Goal: Task Accomplishment & Management: Use online tool/utility

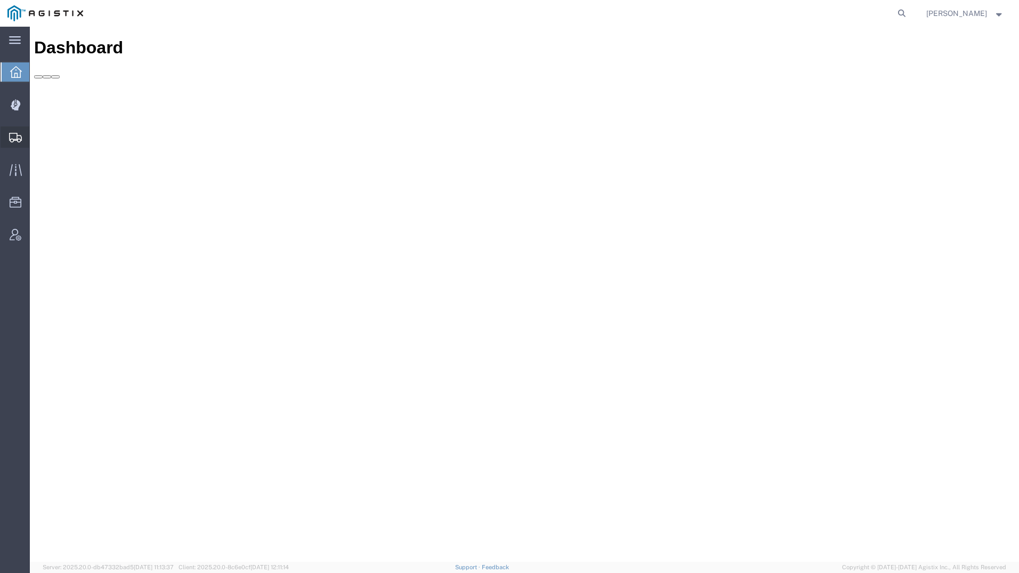
click at [15, 135] on icon at bounding box center [15, 138] width 13 height 10
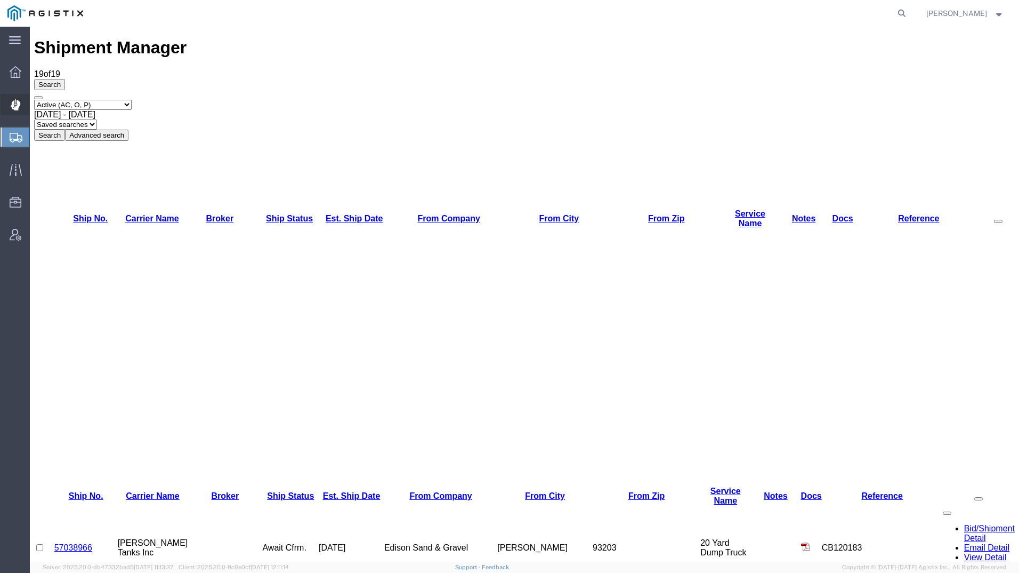
click at [12, 102] on icon at bounding box center [15, 105] width 10 height 11
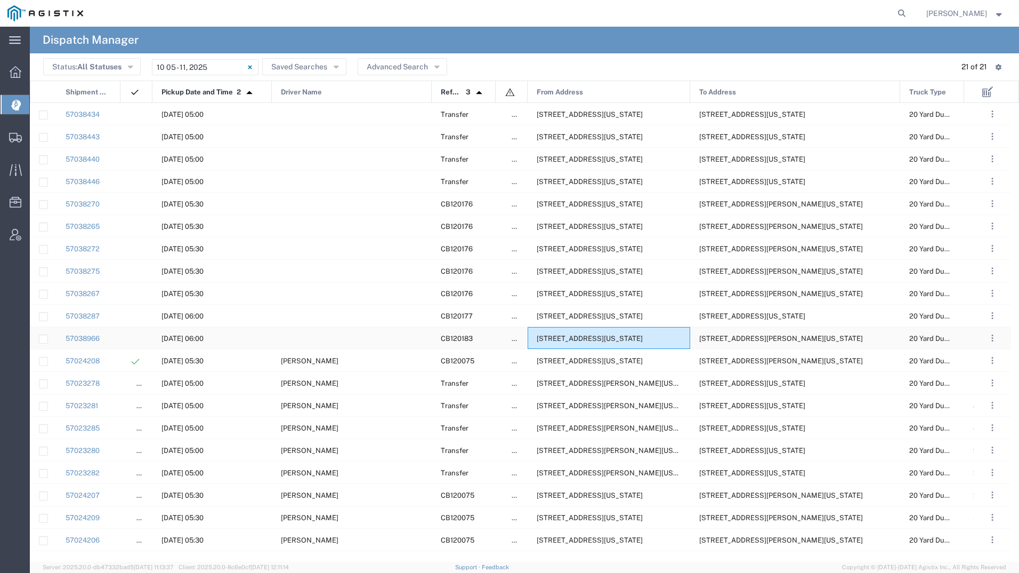
click at [619, 336] on span "[STREET_ADDRESS][US_STATE]" at bounding box center [590, 338] width 106 height 8
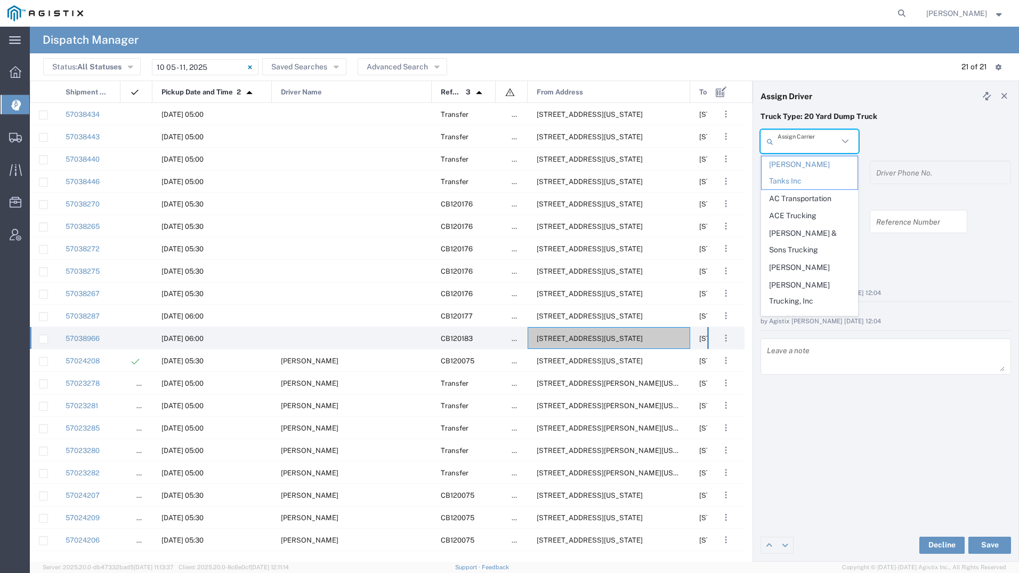
click at [803, 144] on input "text" at bounding box center [808, 141] width 61 height 19
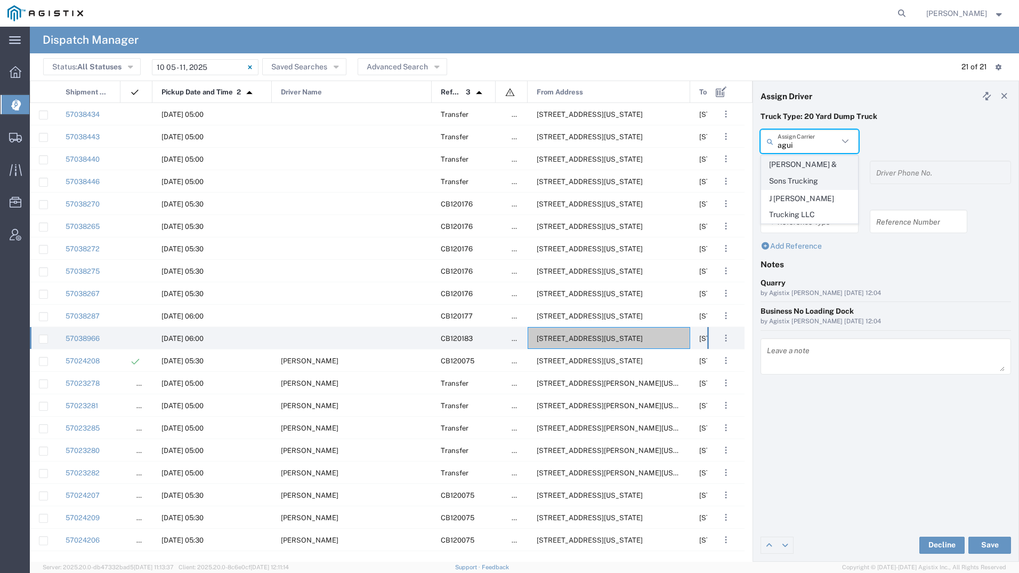
click at [795, 175] on span "[PERSON_NAME] & Sons Trucking" at bounding box center [810, 172] width 96 height 33
type input "[PERSON_NAME] & Sons Trucking"
click at [795, 175] on input "text" at bounding box center [811, 172] width 67 height 19
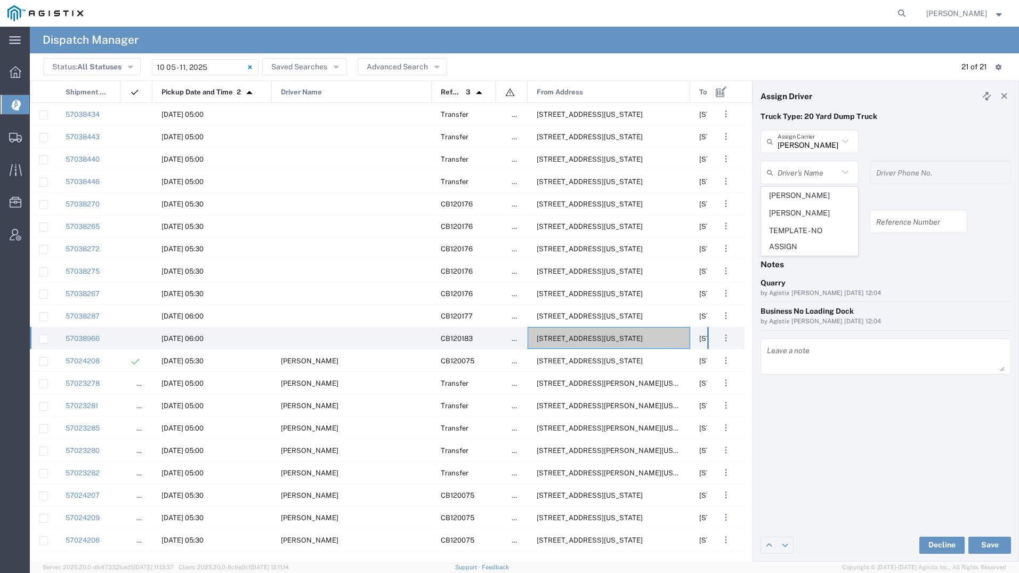
drag, startPoint x: 799, startPoint y: 187, endPoint x: 820, endPoint y: 211, distance: 31.7
click at [799, 188] on span "[PERSON_NAME]" at bounding box center [810, 195] width 96 height 17
type input "[PERSON_NAME]"
type input "9093499772"
click at [990, 541] on button "Save" at bounding box center [990, 544] width 43 height 17
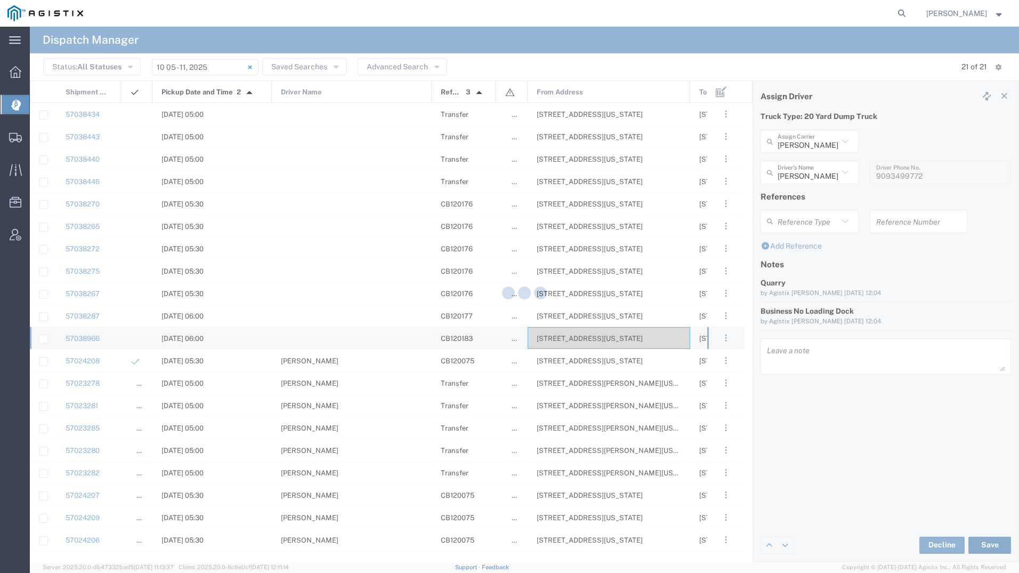
type input "[PERSON_NAME]"
type input "[PERSON_NAME] & Sons Trucking"
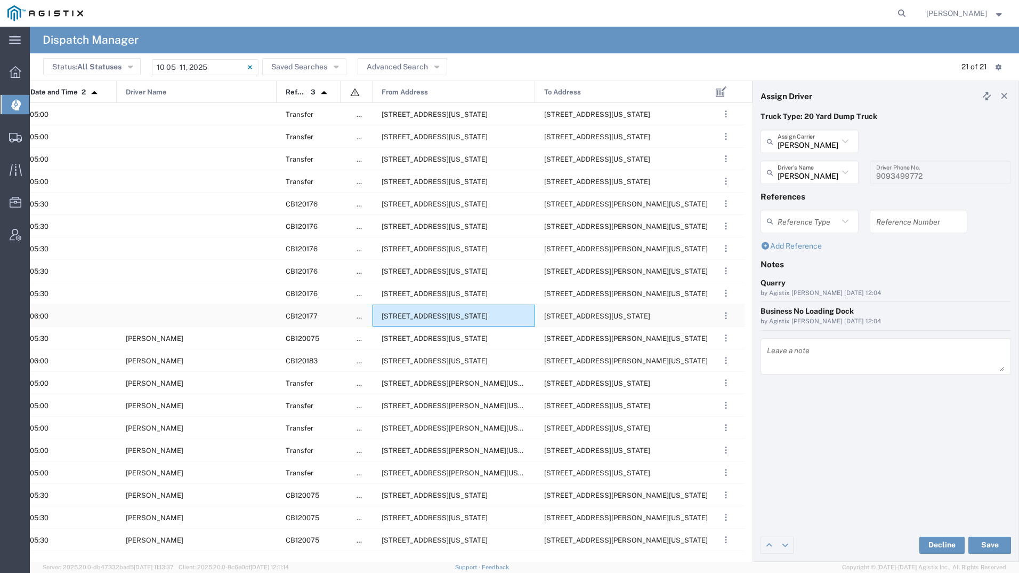
click at [439, 307] on div "[STREET_ADDRESS][US_STATE]" at bounding box center [454, 315] width 163 height 22
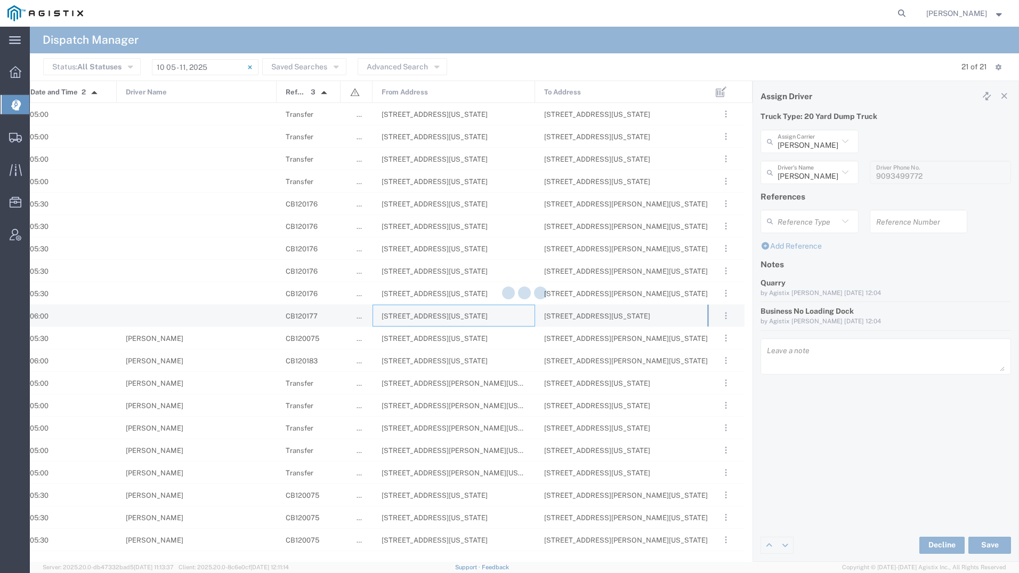
type input "[PERSON_NAME] Tanks Inc"
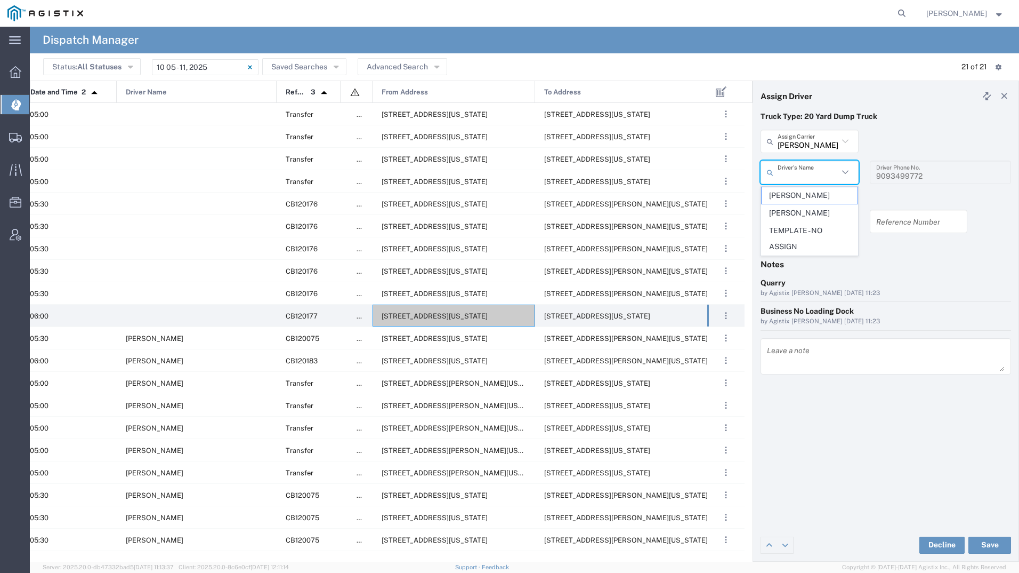
click at [796, 174] on input "text" at bounding box center [808, 172] width 61 height 19
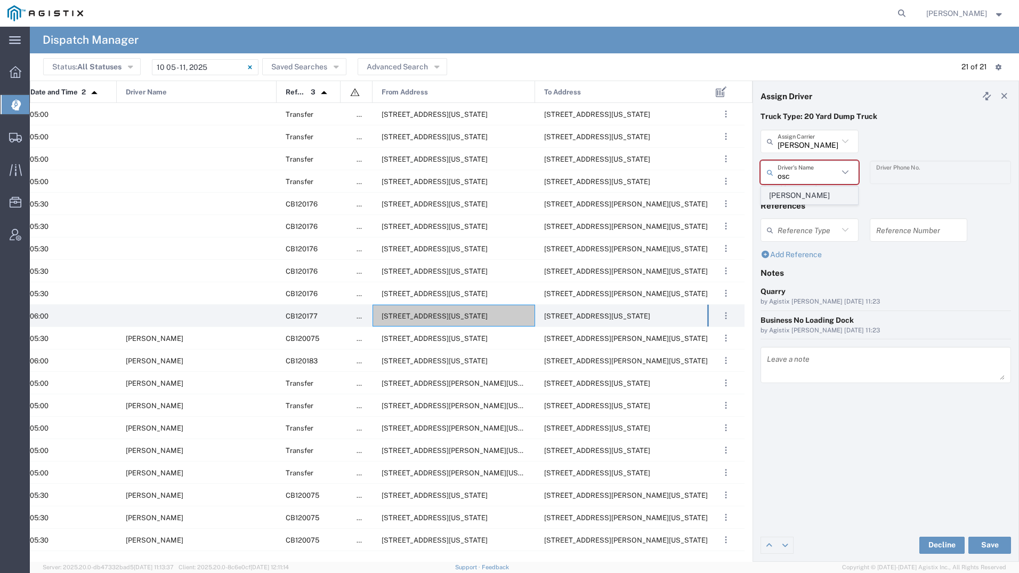
click at [794, 198] on span "[PERSON_NAME]" at bounding box center [810, 195] width 96 height 17
type input "[PERSON_NAME]"
type input "2093004091"
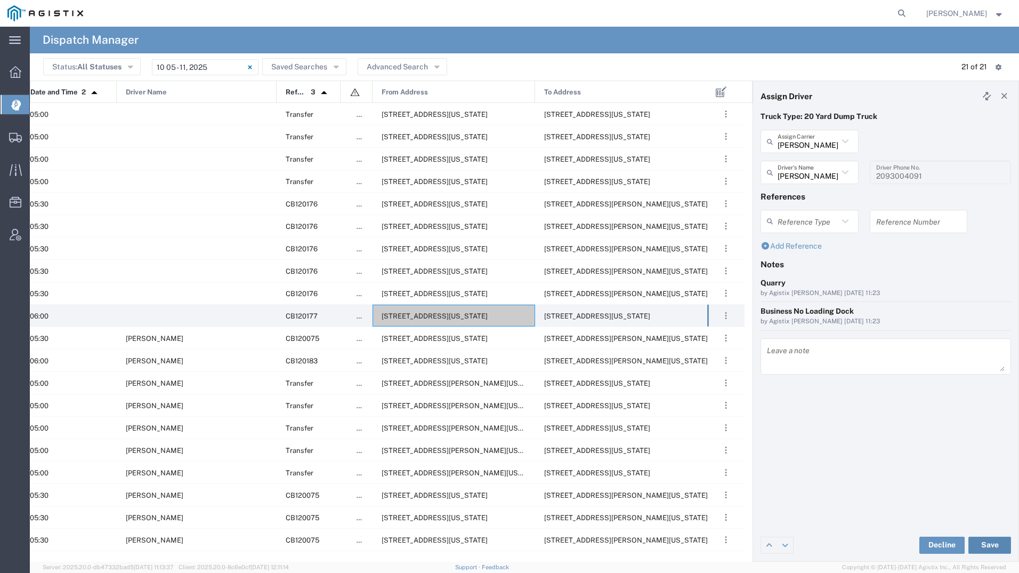
click at [997, 543] on button "Save" at bounding box center [990, 544] width 43 height 17
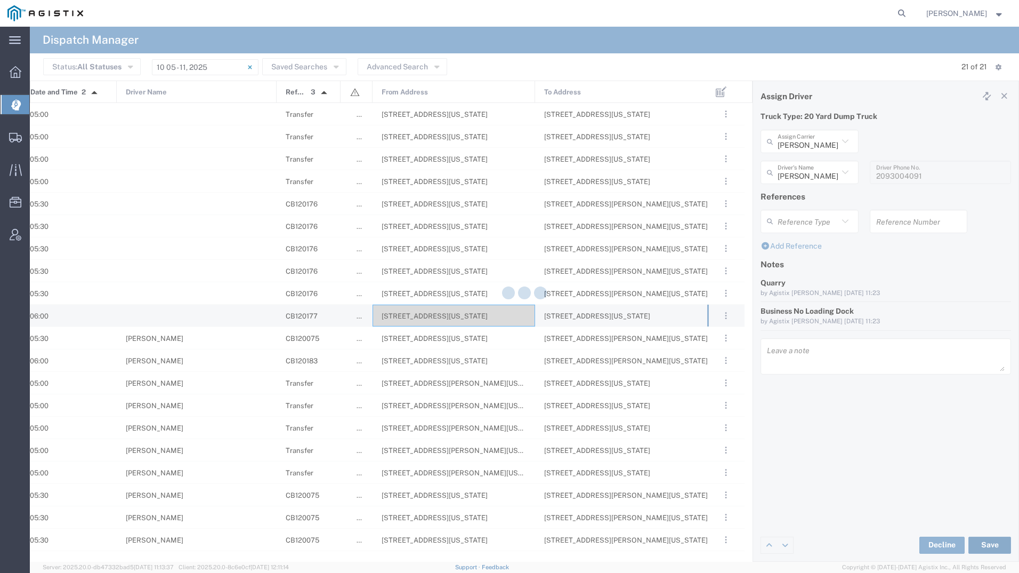
type input "[PERSON_NAME]"
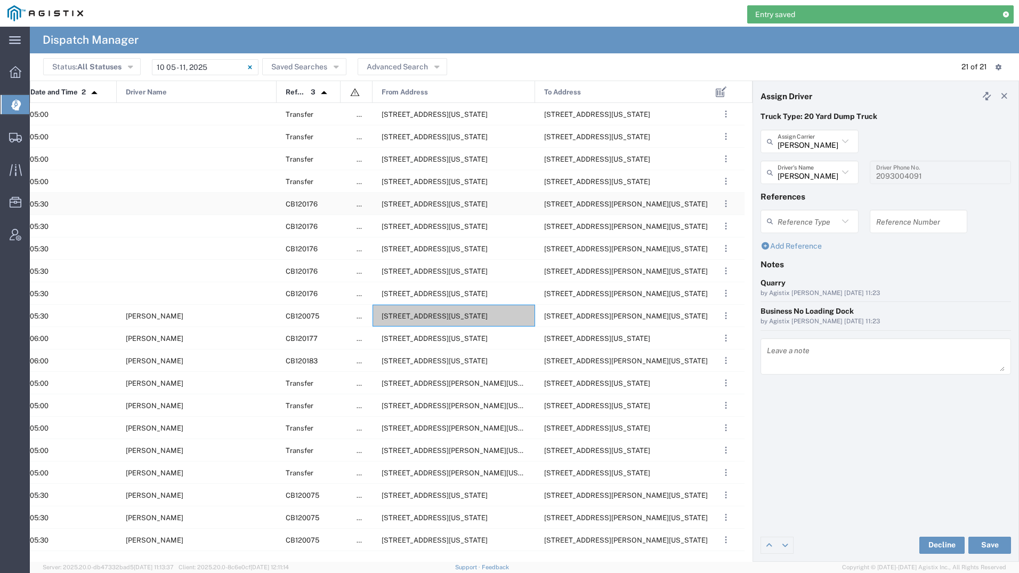
click at [421, 204] on span "[STREET_ADDRESS][US_STATE]" at bounding box center [435, 204] width 106 height 8
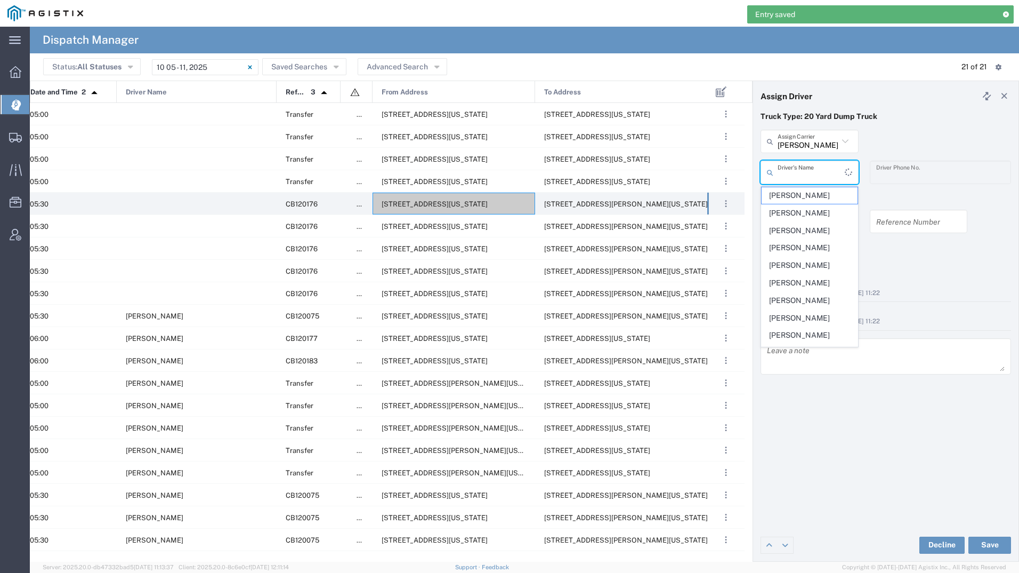
click at [799, 169] on input "text" at bounding box center [811, 172] width 67 height 19
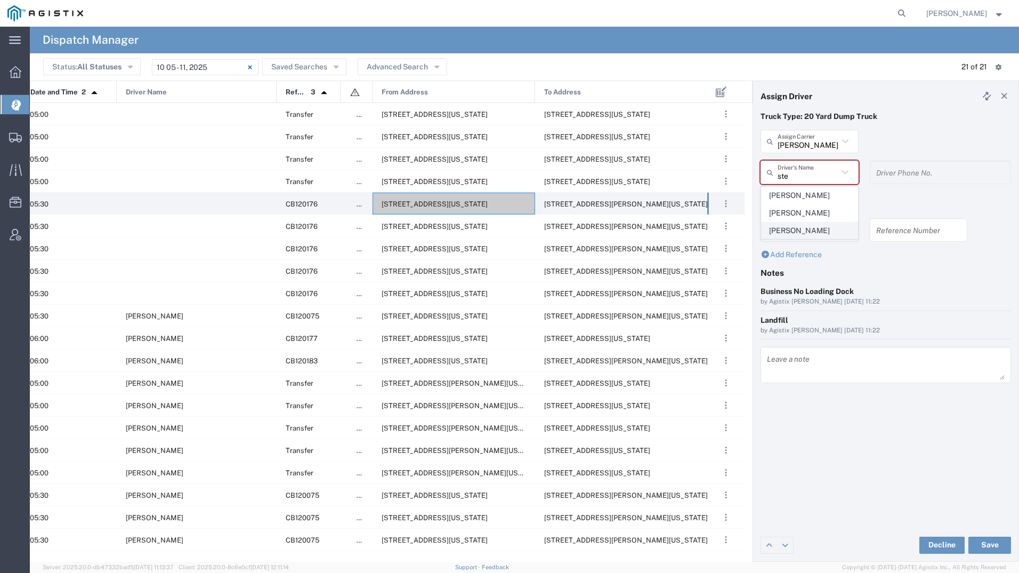
click at [801, 239] on span "[PERSON_NAME]" at bounding box center [810, 230] width 96 height 17
type input "[PERSON_NAME]"
type input "9255182414"
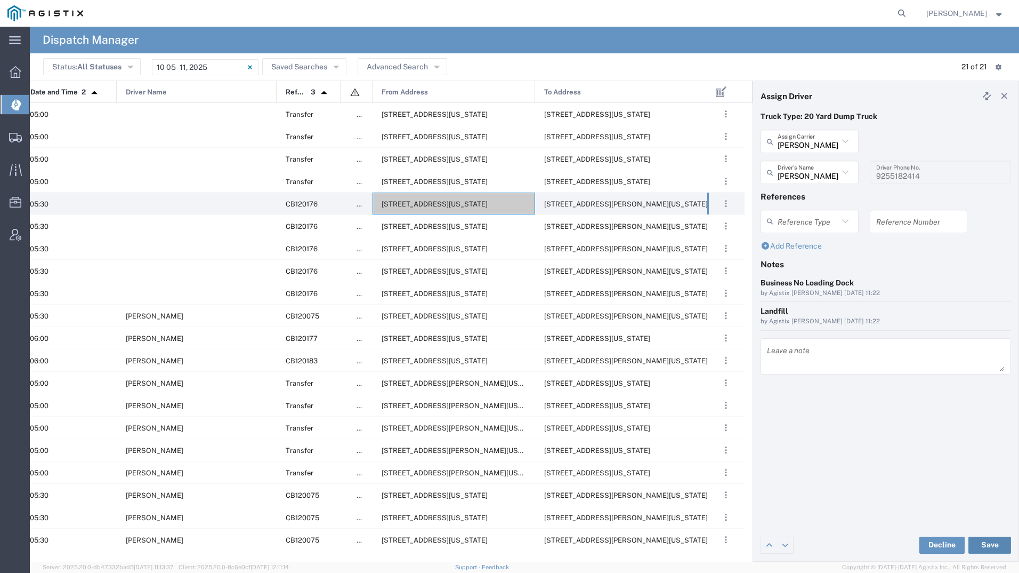
click at [999, 544] on button "Save" at bounding box center [990, 544] width 43 height 17
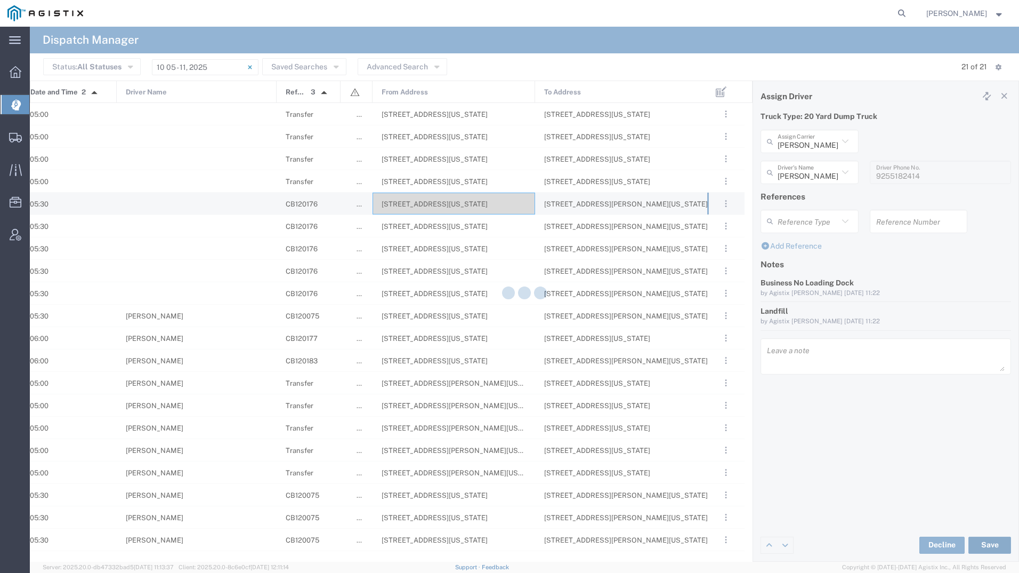
type input "[PERSON_NAME]"
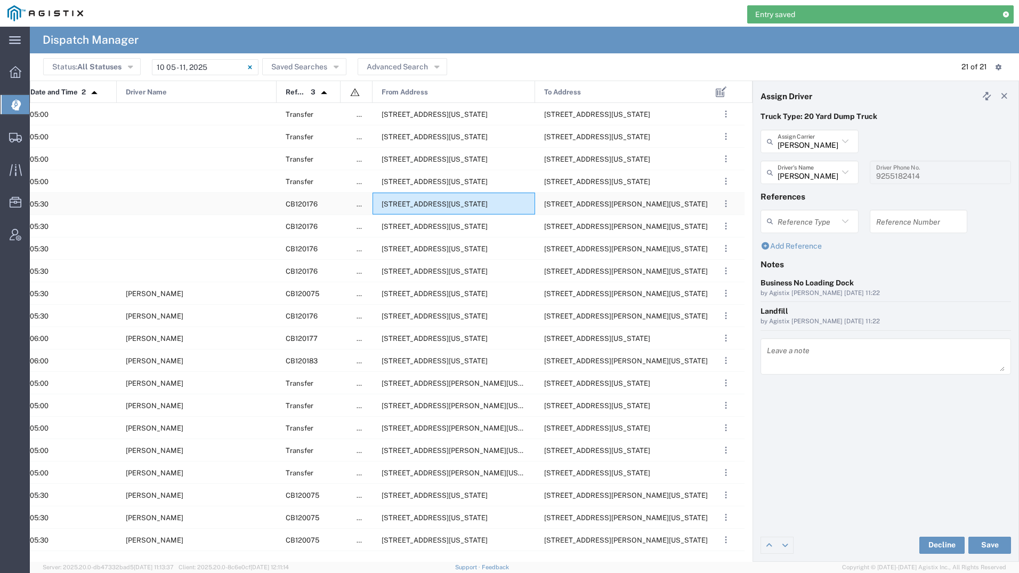
click at [446, 211] on div "[STREET_ADDRESS][US_STATE]" at bounding box center [454, 203] width 163 height 22
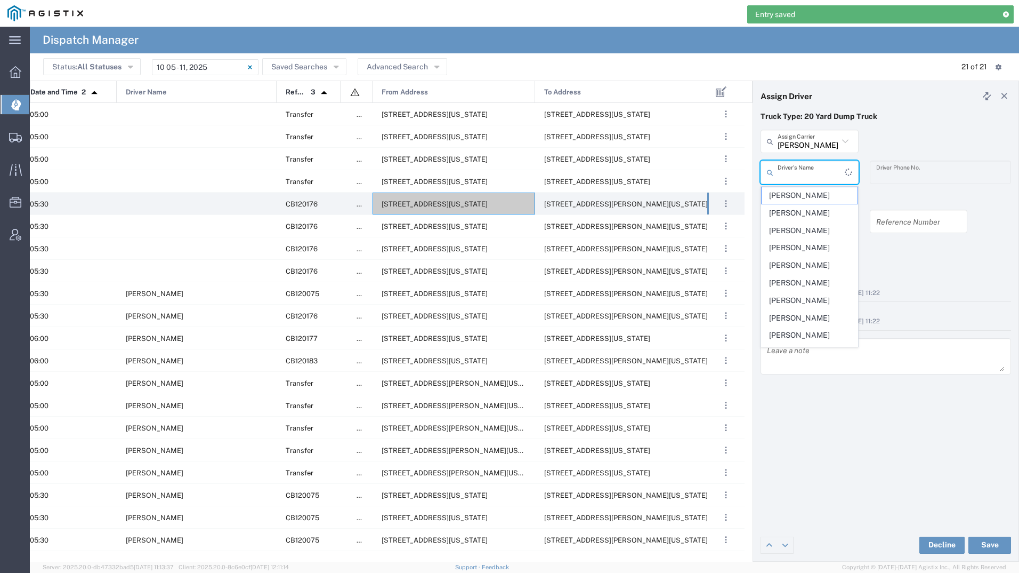
click at [811, 172] on input "text" at bounding box center [811, 172] width 67 height 19
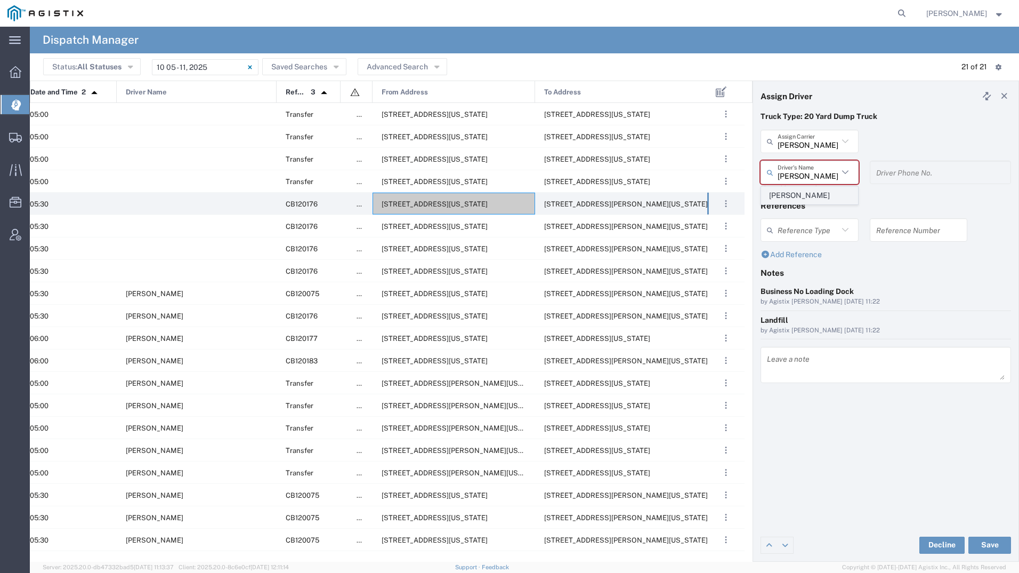
click at [807, 197] on span "[PERSON_NAME]" at bounding box center [810, 195] width 96 height 17
type input "[PERSON_NAME]"
type input "2097079350"
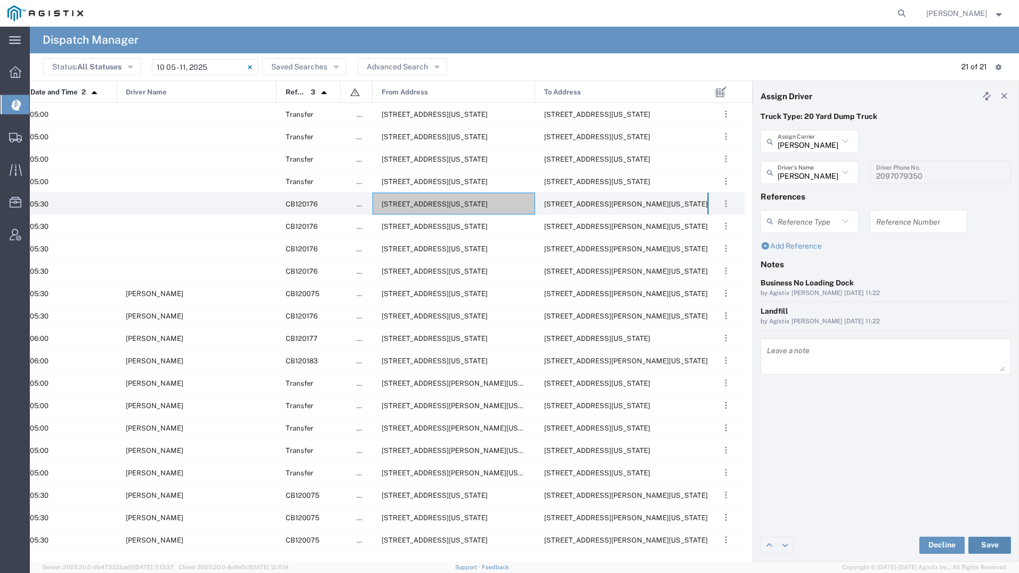
click at [983, 542] on button "Save" at bounding box center [990, 544] width 43 height 17
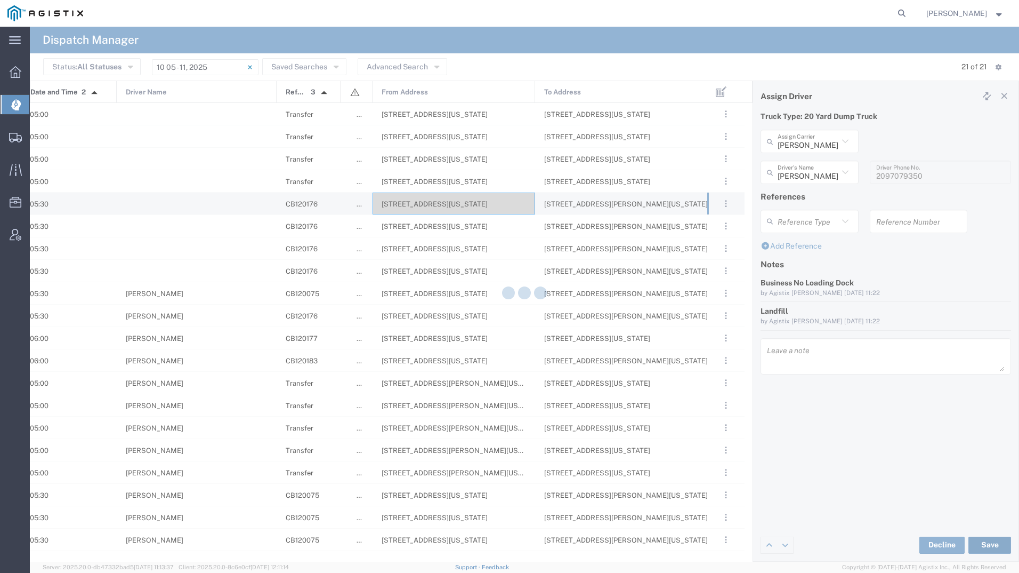
type input "[PERSON_NAME]"
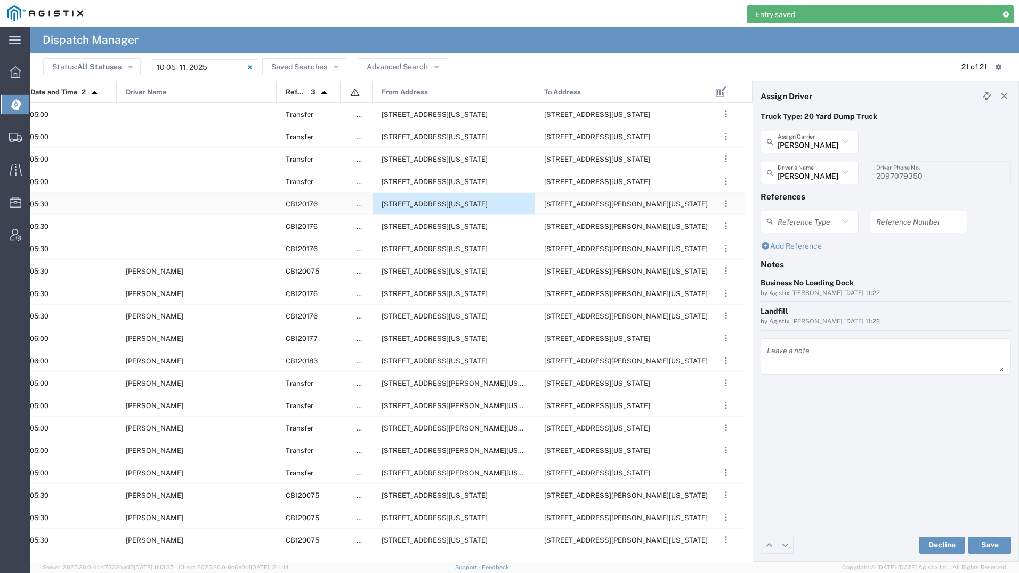
click at [448, 210] on div "[STREET_ADDRESS][US_STATE]" at bounding box center [454, 203] width 163 height 22
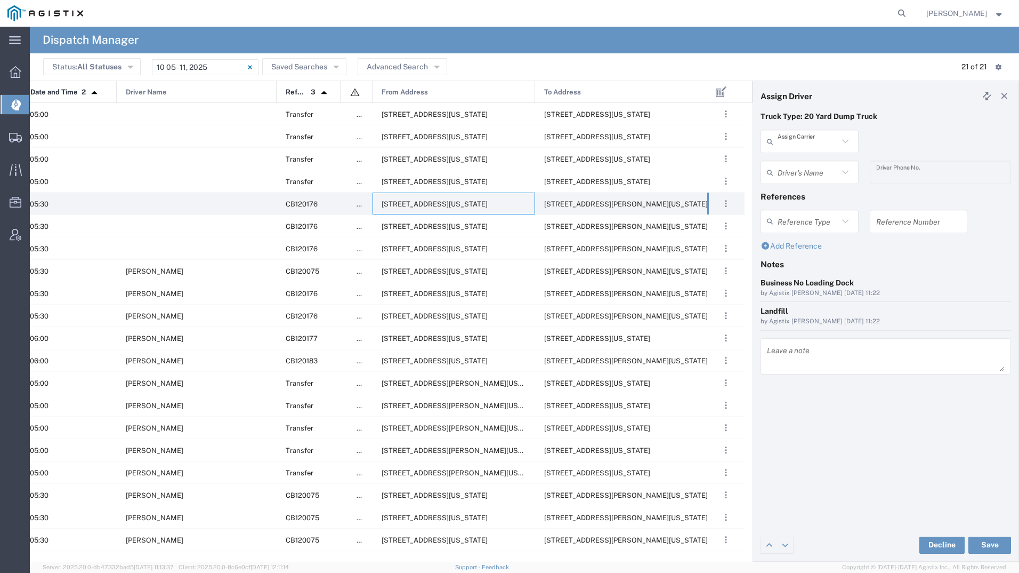
click at [807, 146] on input "text" at bounding box center [808, 141] width 61 height 19
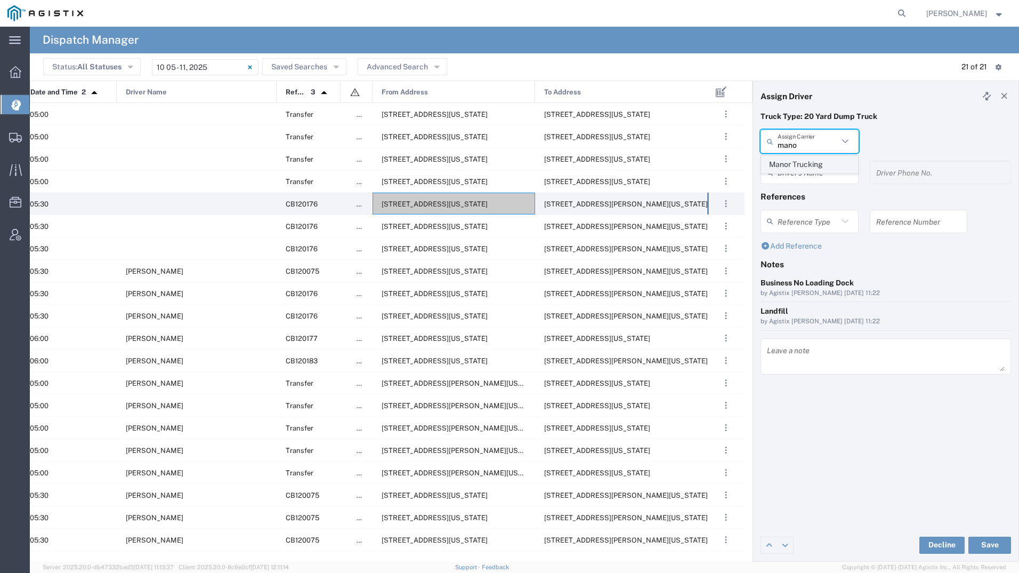
click at [800, 161] on span "Manor Trucking" at bounding box center [810, 164] width 96 height 17
type input "Manor Trucking"
click at [802, 174] on input "text" at bounding box center [808, 172] width 61 height 19
click at [805, 194] on span "[PERSON_NAME]" at bounding box center [810, 195] width 96 height 17
type input "[PERSON_NAME]"
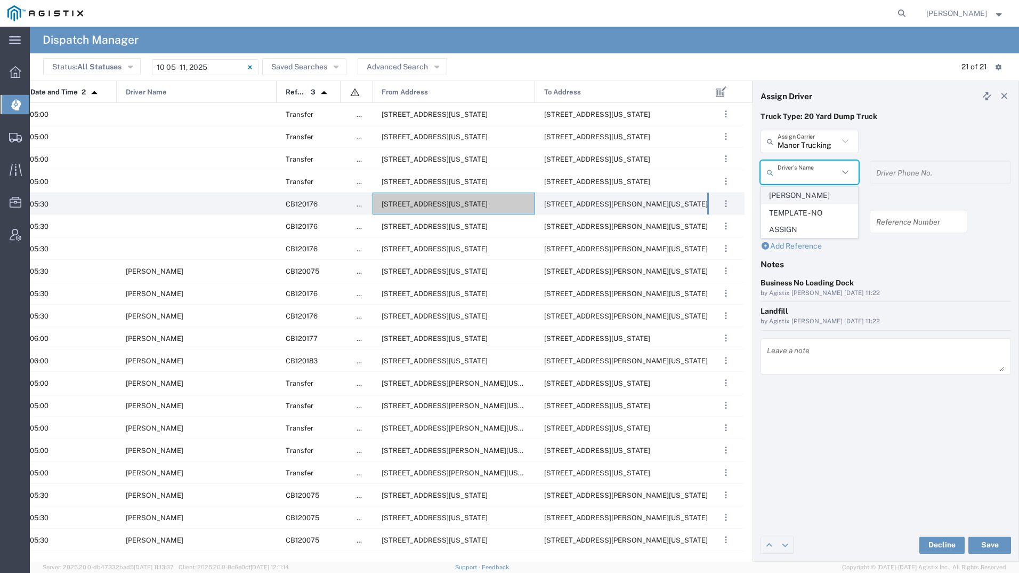
type input "2093218686"
click at [988, 546] on button "Save" at bounding box center [990, 544] width 43 height 17
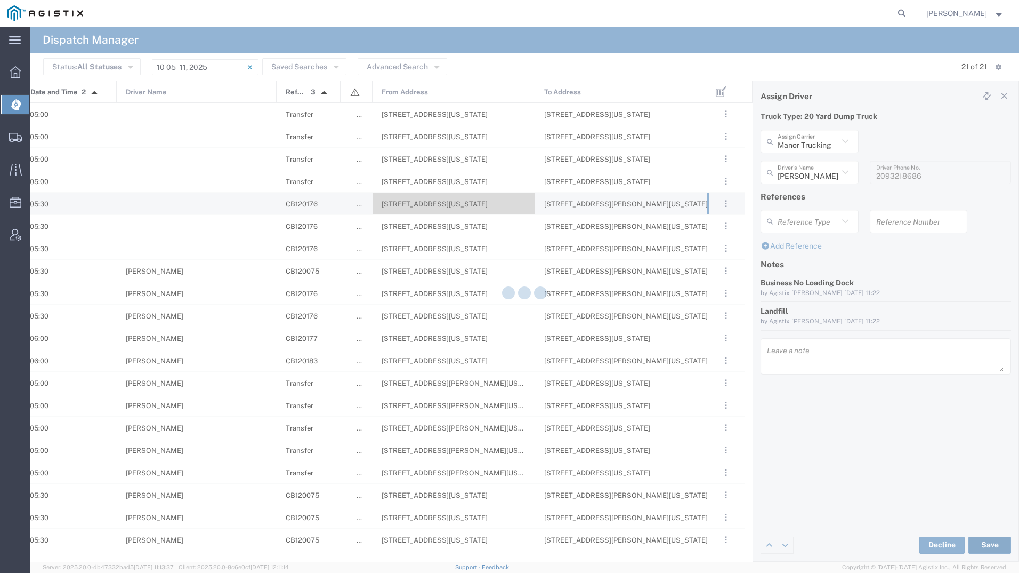
type input "[PERSON_NAME]"
type input "Manor Trucking"
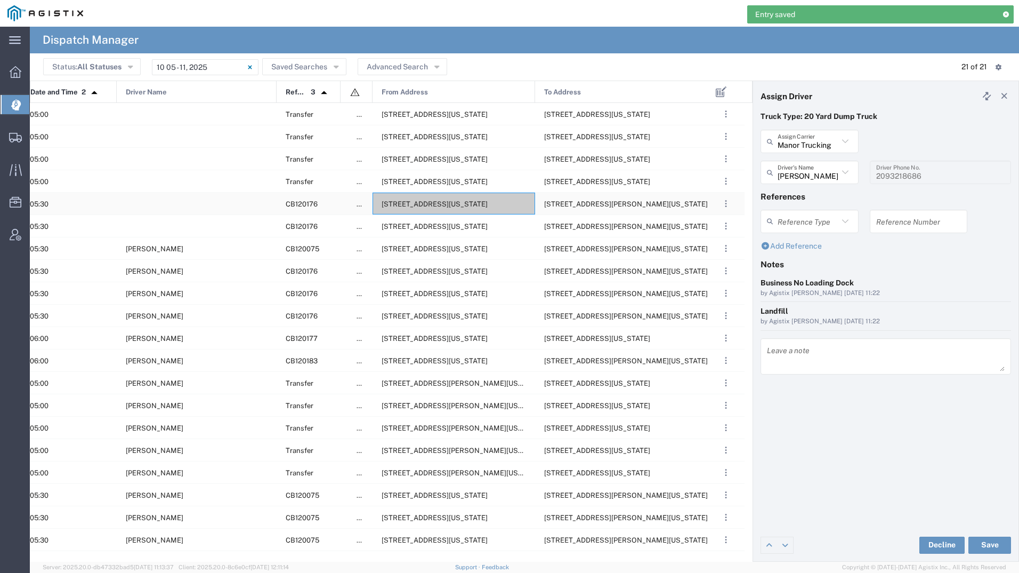
click at [422, 205] on span "[STREET_ADDRESS][US_STATE]" at bounding box center [435, 204] width 106 height 8
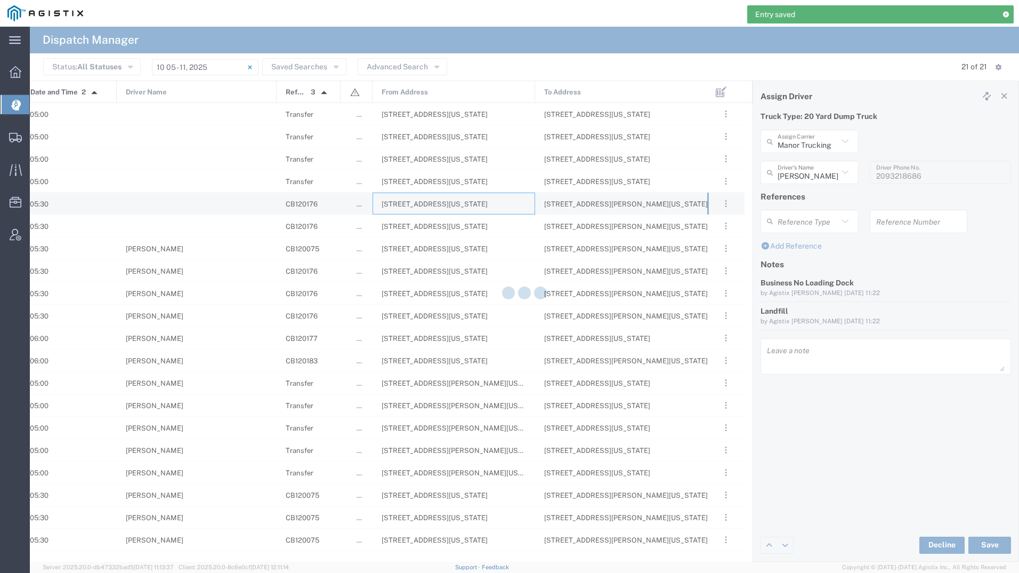
type input "[PERSON_NAME] Tanks Inc"
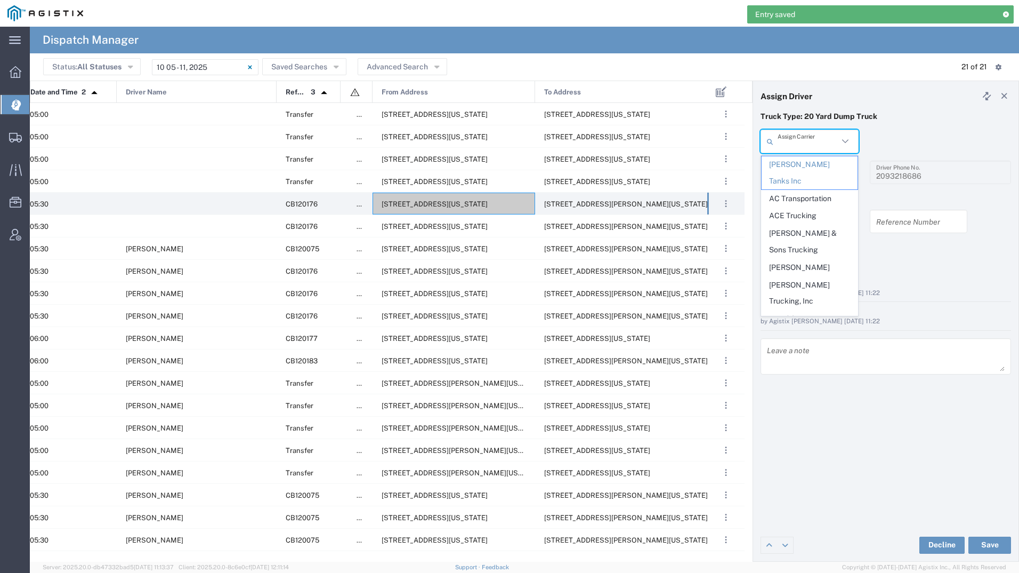
click at [827, 141] on input "text" at bounding box center [808, 141] width 61 height 19
type input "vi"
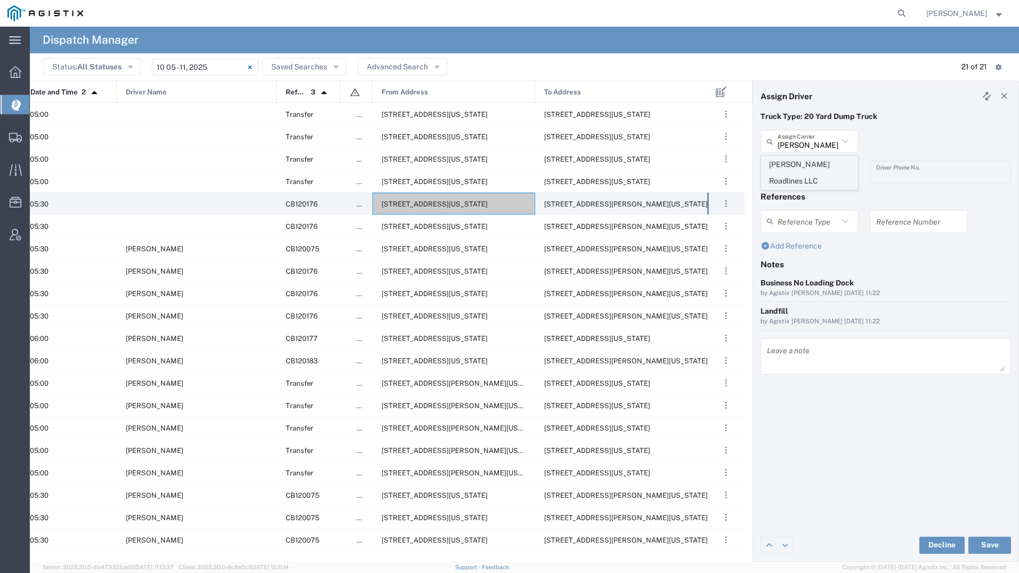
click at [798, 165] on span "[PERSON_NAME] Roadlines LLC" at bounding box center [810, 172] width 96 height 33
type input "[PERSON_NAME] Roadlines LLC"
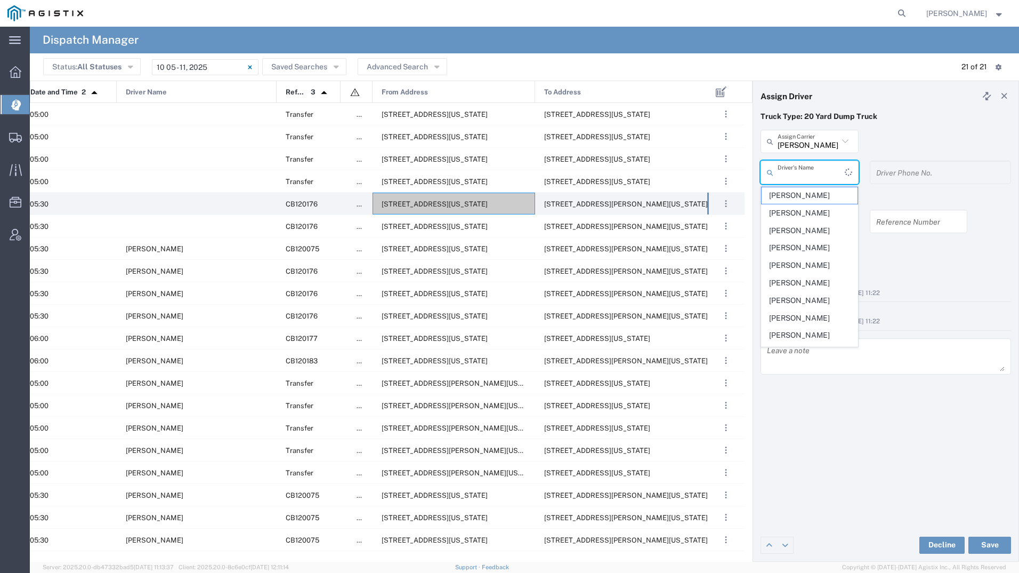
click at [798, 165] on input "text" at bounding box center [811, 172] width 67 height 19
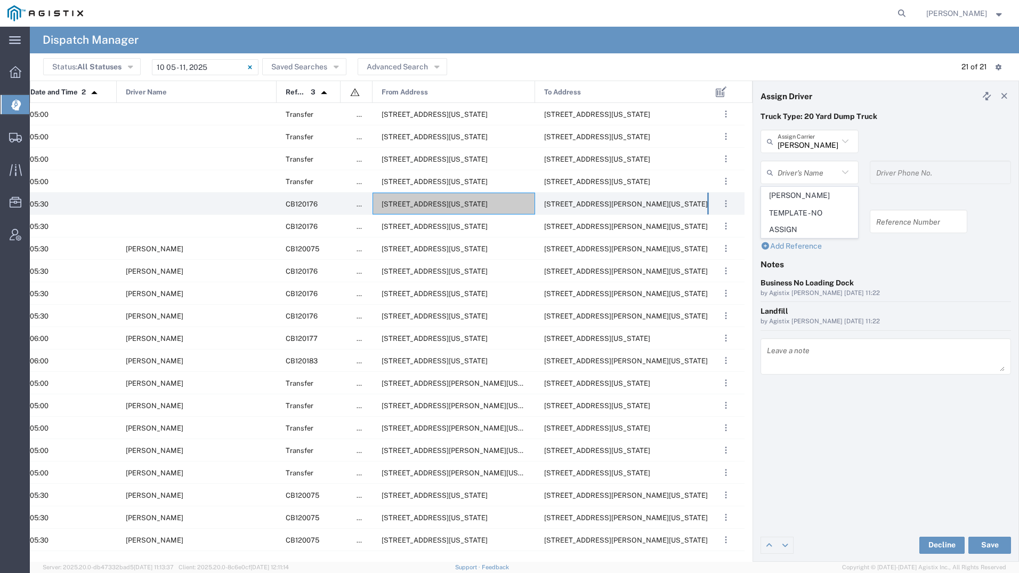
click at [797, 195] on span "[PERSON_NAME]" at bounding box center [810, 195] width 96 height 17
type input "[PERSON_NAME]"
type input "5107149934"
click at [970, 540] on button "Save" at bounding box center [990, 544] width 43 height 17
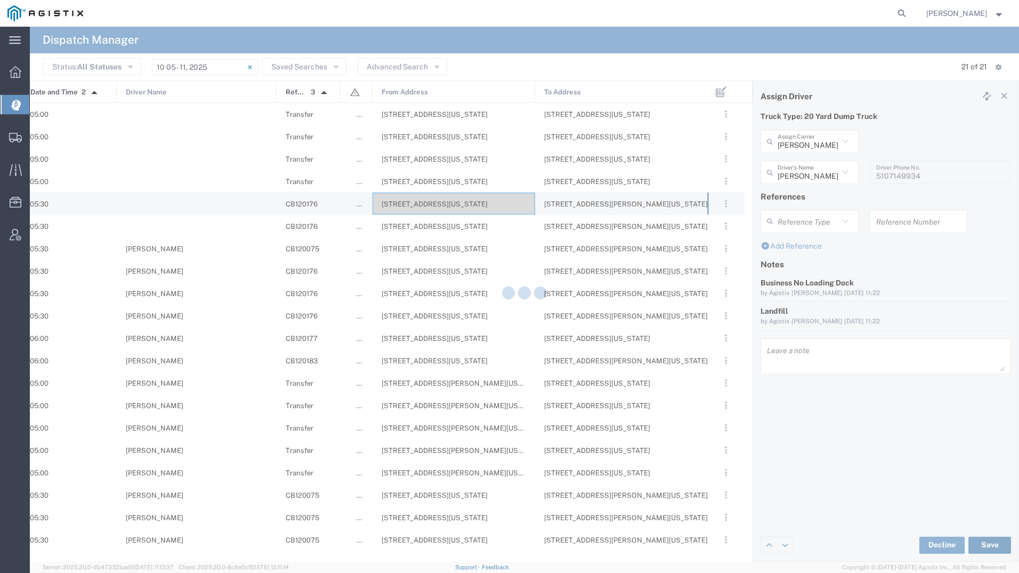
type input "[PERSON_NAME]"
type input "[PERSON_NAME] Roadlines LLC"
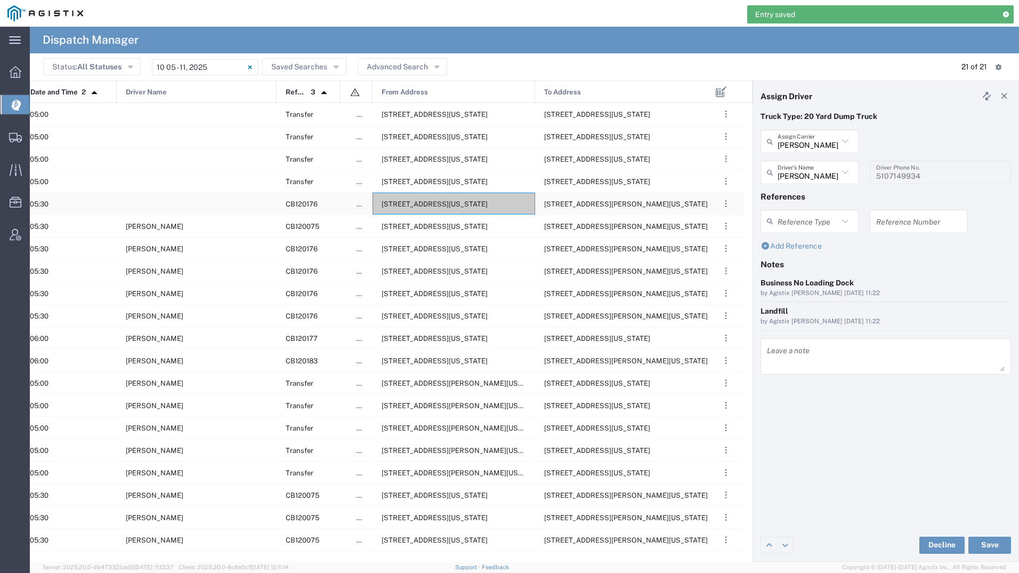
click at [422, 203] on span "[STREET_ADDRESS][US_STATE]" at bounding box center [435, 204] width 106 height 8
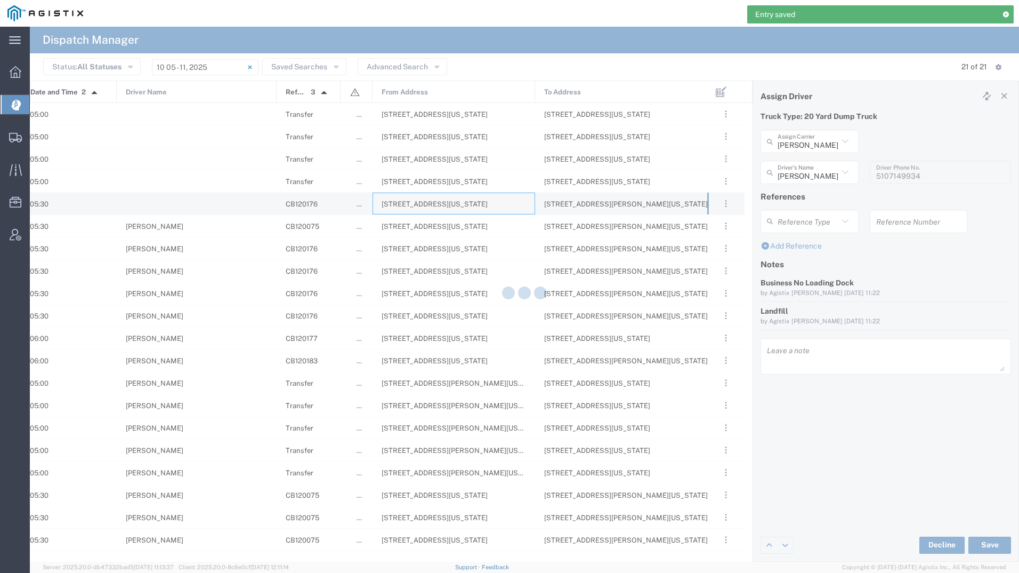
type input "[PERSON_NAME] Tanks Inc"
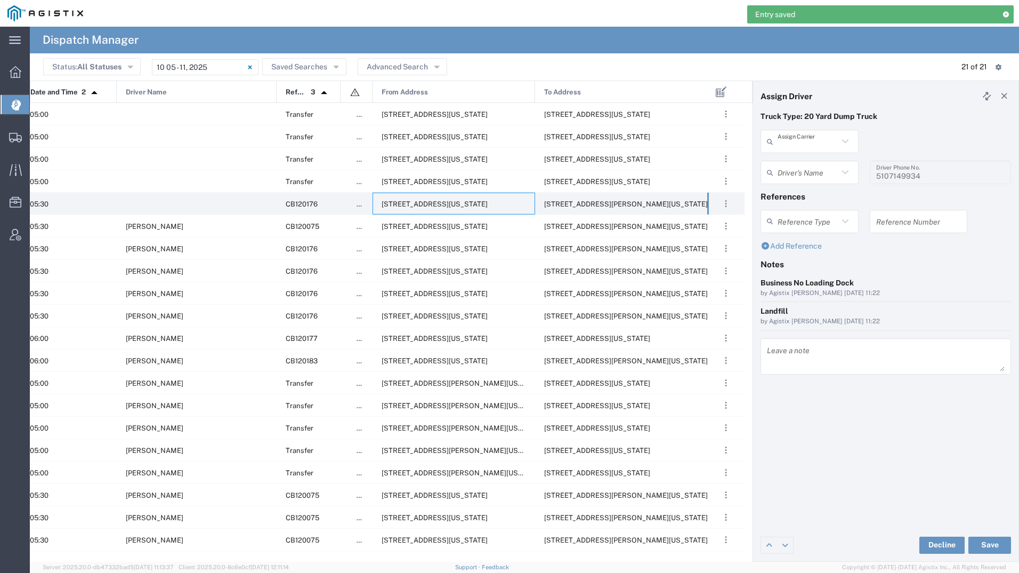
click at [802, 137] on input "text" at bounding box center [808, 141] width 61 height 19
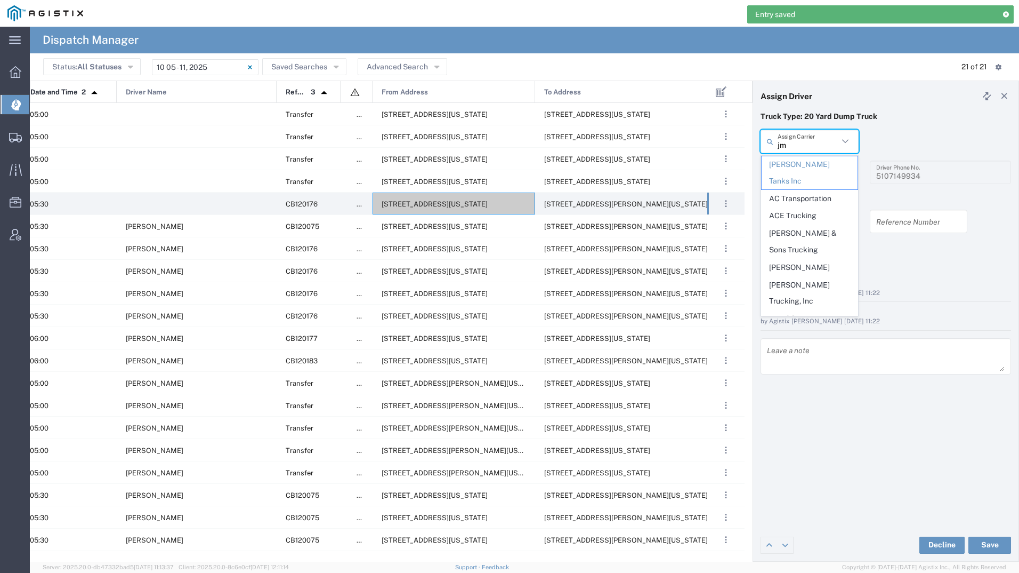
type input "jms"
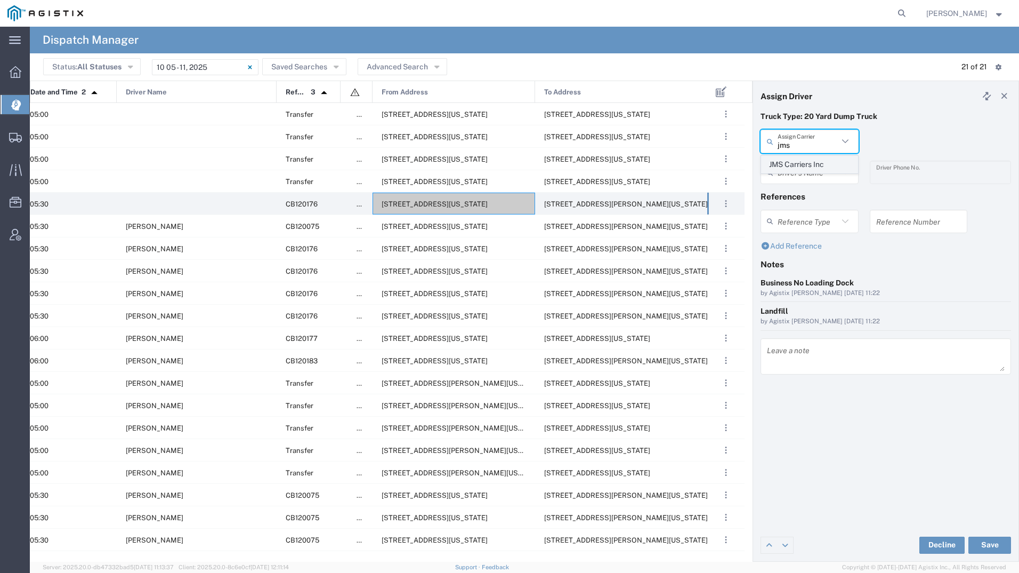
click at [796, 165] on span "JMS Carriers Inc" at bounding box center [810, 164] width 96 height 17
type input "JMS Carriers Inc"
click at [796, 165] on input "text" at bounding box center [811, 172] width 67 height 19
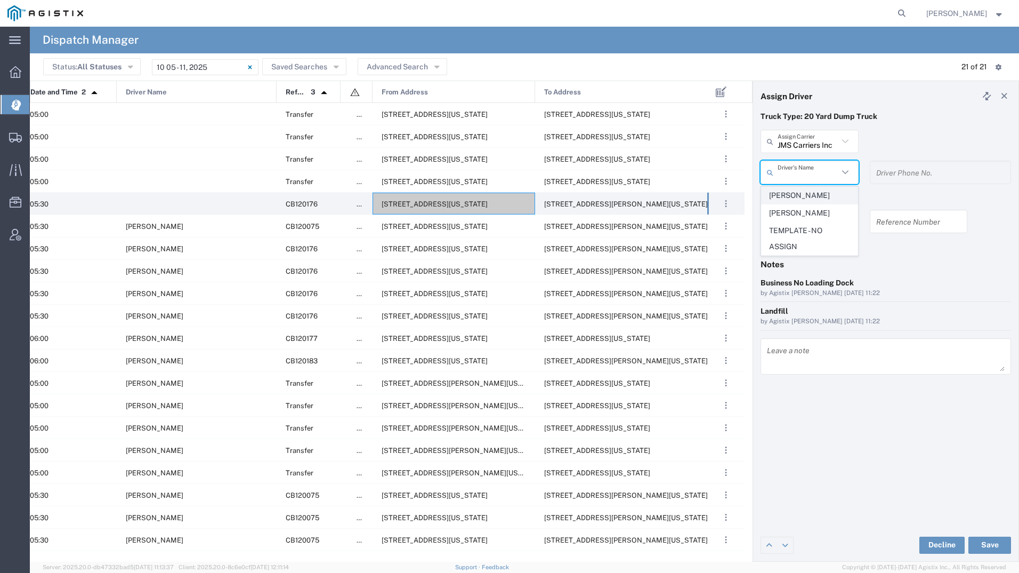
click at [802, 195] on span "[PERSON_NAME]" at bounding box center [810, 195] width 96 height 17
type input "[PERSON_NAME]"
type input "[PHONE_NUMBER]"
click at [981, 550] on button "Save" at bounding box center [990, 544] width 43 height 17
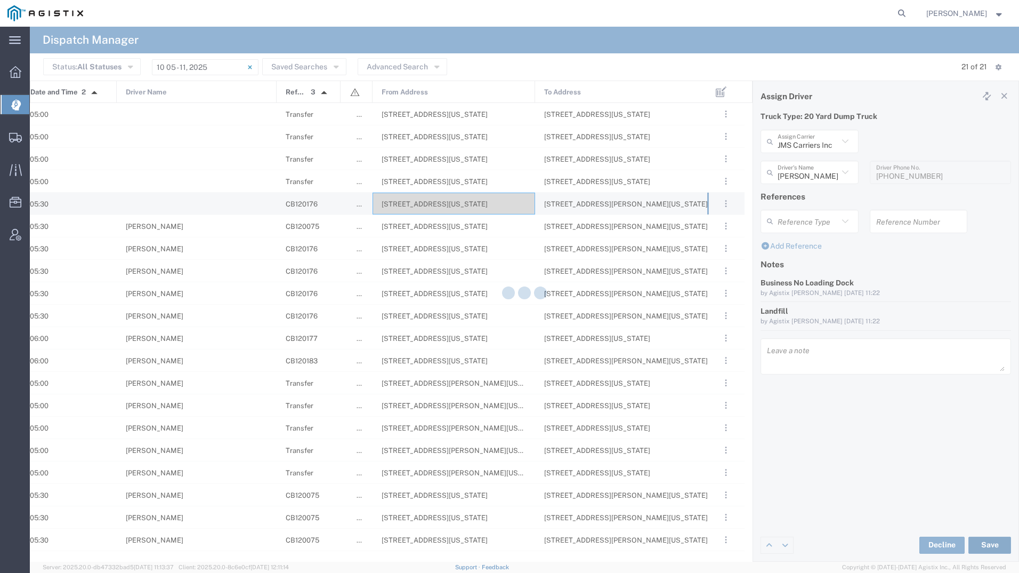
type input "[PERSON_NAME]"
type input "JMS Carriers Inc"
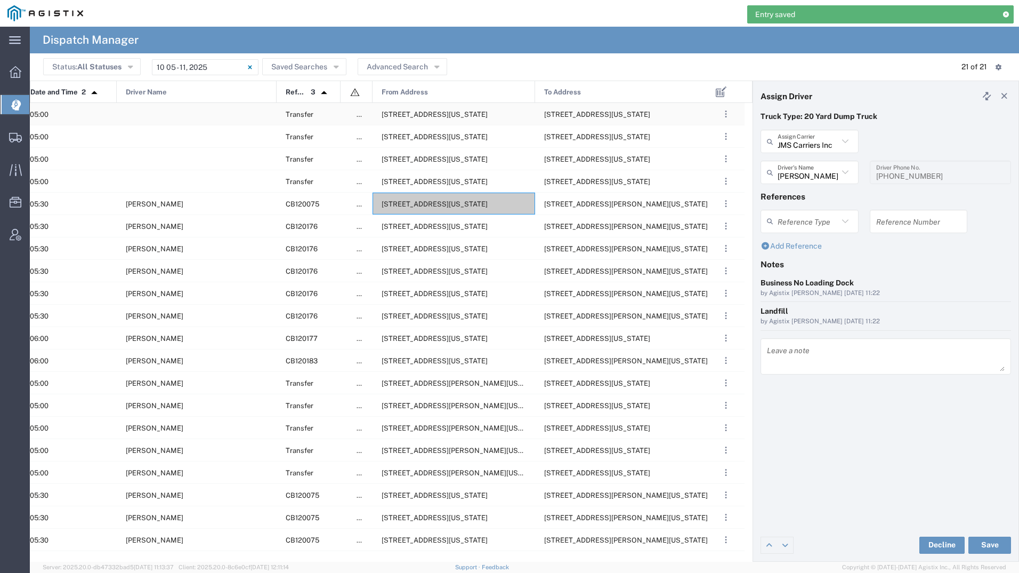
click at [400, 114] on span "[STREET_ADDRESS][US_STATE]" at bounding box center [435, 114] width 106 height 8
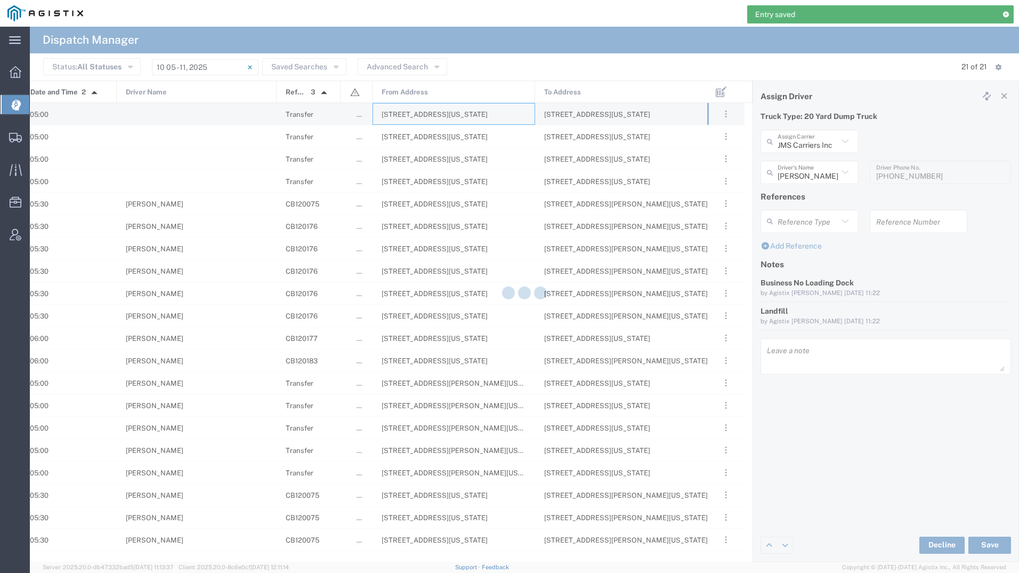
type input "[PERSON_NAME] Tanks Inc"
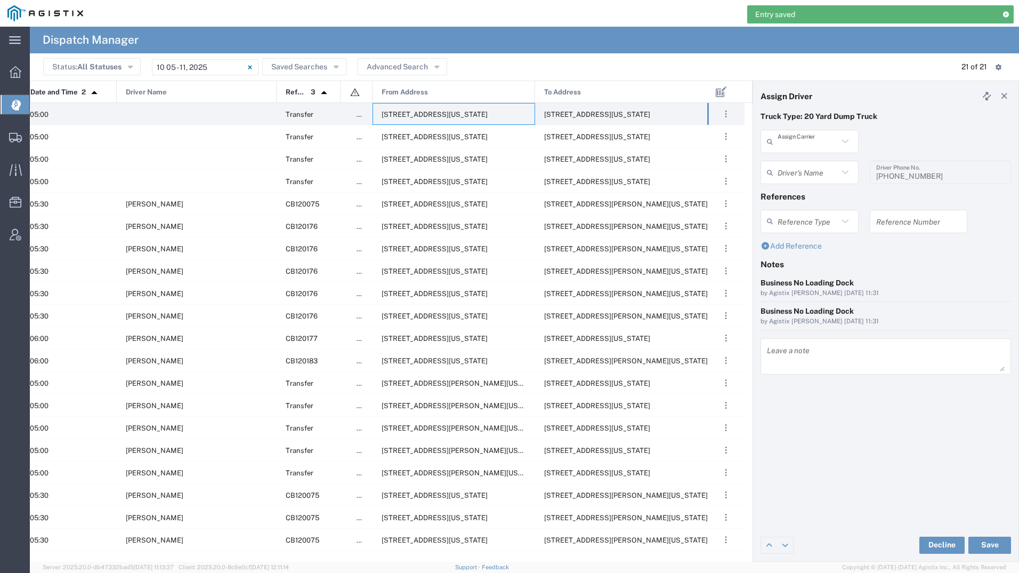
click at [781, 139] on input "text" at bounding box center [808, 141] width 61 height 19
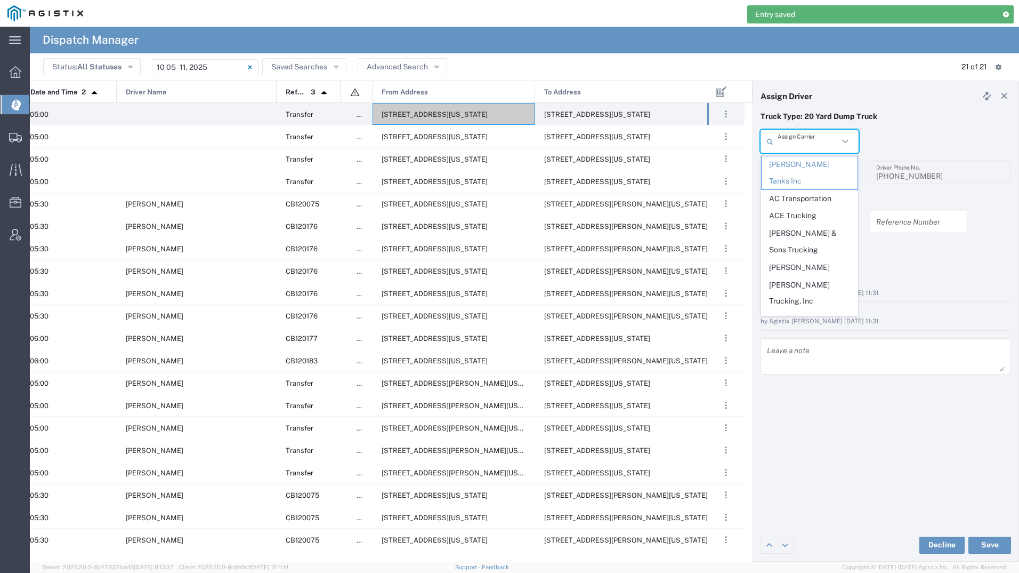
type input "t"
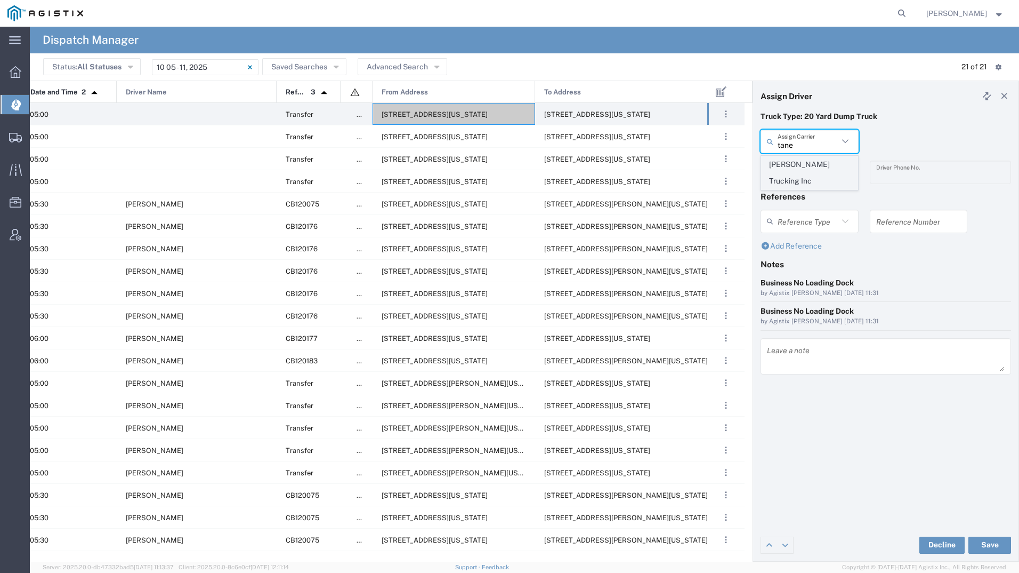
click at [790, 164] on span "[PERSON_NAME] Trucking Inc" at bounding box center [810, 172] width 96 height 33
type input "[PERSON_NAME] Trucking Inc"
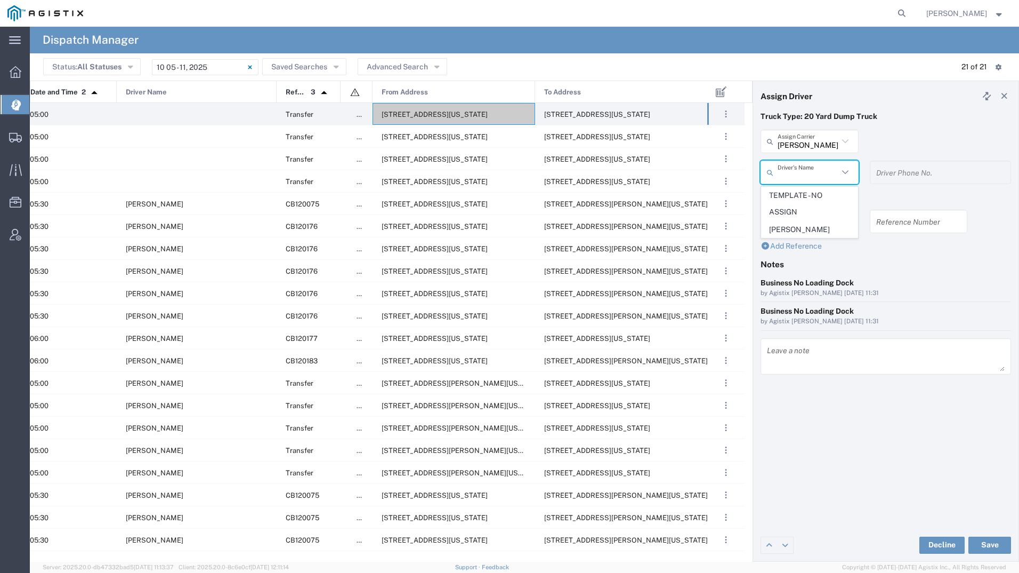
click at [790, 164] on input "text" at bounding box center [808, 172] width 61 height 19
click at [825, 230] on span "[PERSON_NAME]" at bounding box center [810, 229] width 96 height 17
type input "[PERSON_NAME]"
type input "[PHONE_NUMBER]"
click at [975, 542] on button "Save" at bounding box center [990, 544] width 43 height 17
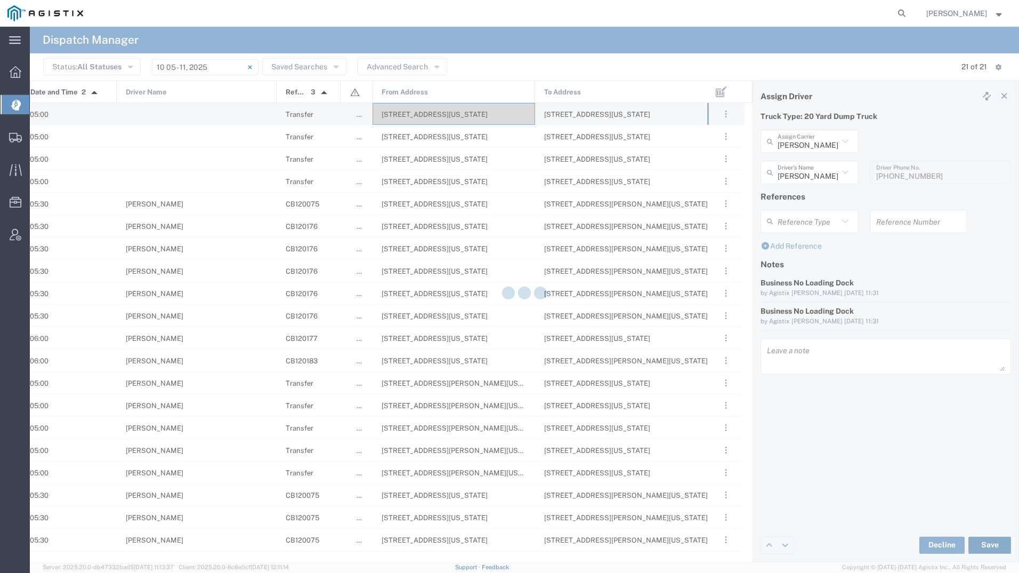
type input "[PERSON_NAME]"
type input "[PERSON_NAME] Trucking Inc"
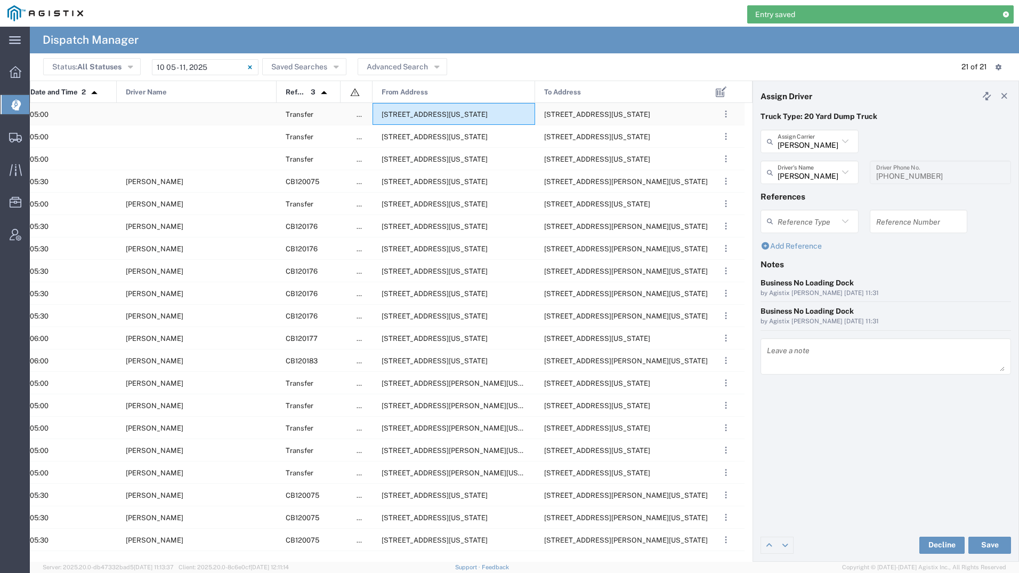
click at [433, 117] on span "[STREET_ADDRESS][US_STATE]" at bounding box center [435, 114] width 106 height 8
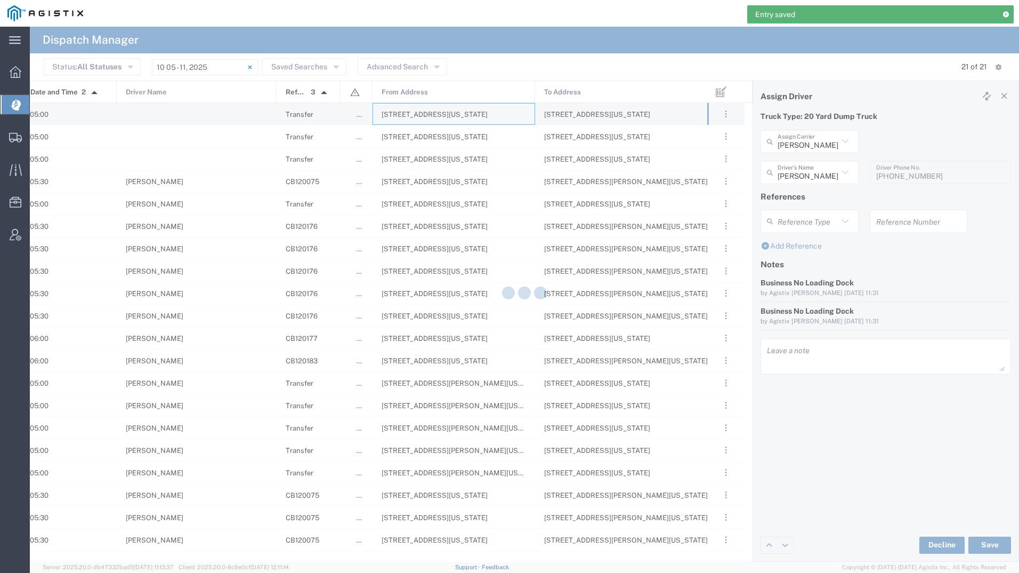
type input "[PERSON_NAME] Tanks Inc"
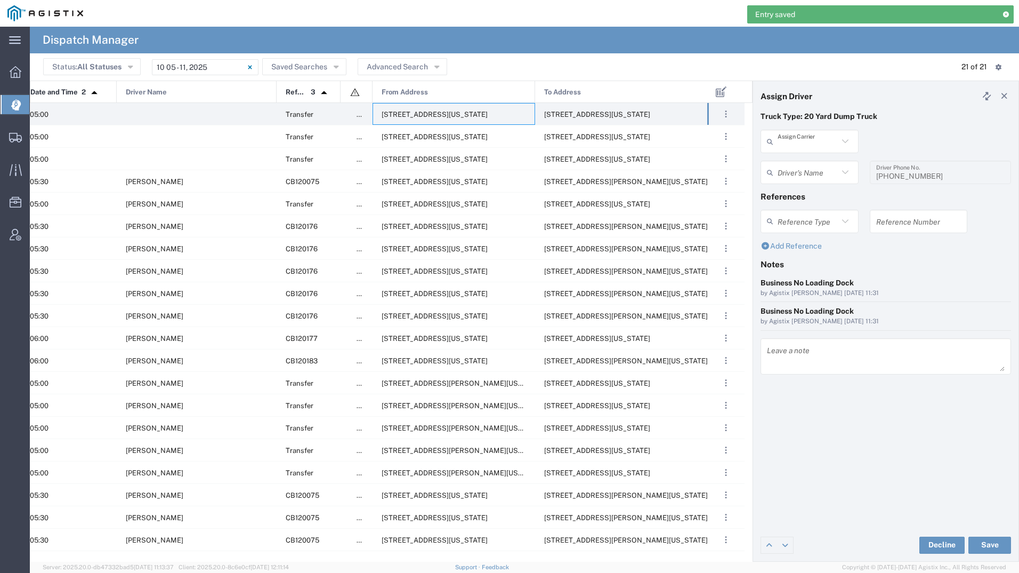
click at [795, 140] on input "text" at bounding box center [808, 141] width 61 height 19
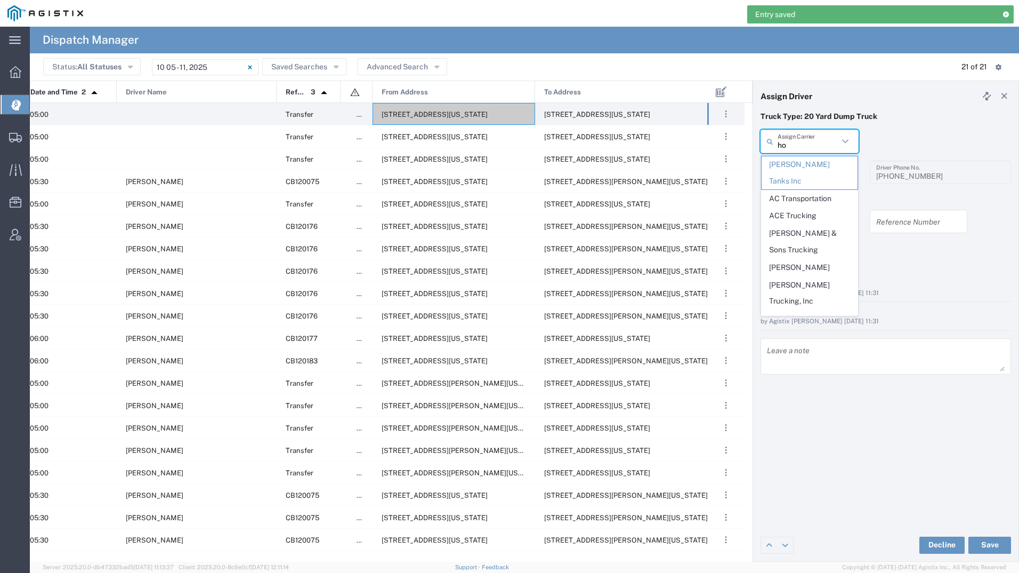
type input "hor"
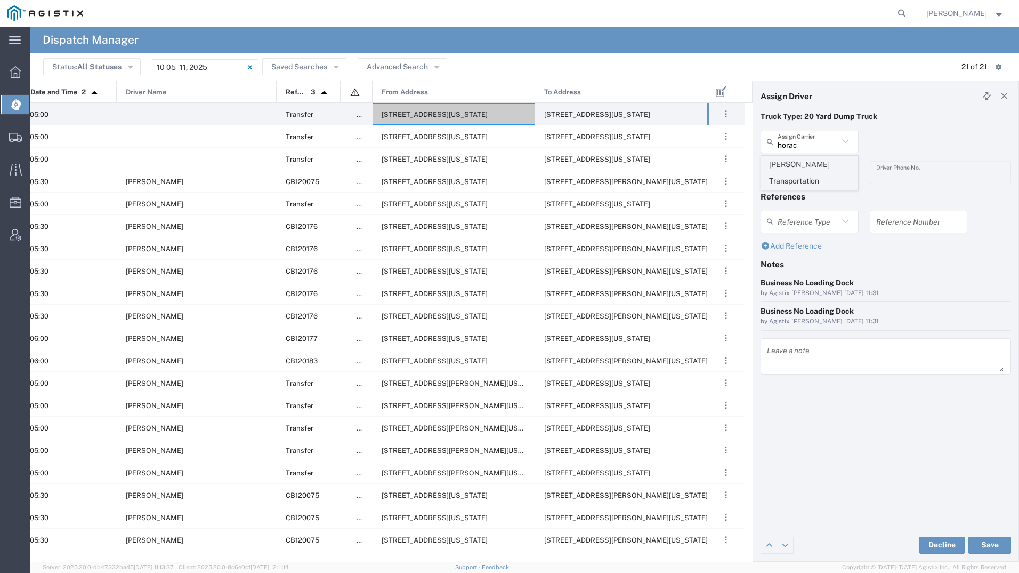
click at [796, 160] on span "[PERSON_NAME] Transportation" at bounding box center [810, 172] width 96 height 33
click at [801, 177] on input "text" at bounding box center [811, 172] width 67 height 19
click at [900, 120] on p "Truck Type: 20 Yard Dump Truck" at bounding box center [886, 116] width 251 height 11
click at [828, 127] on div "Truck Type: 20 Yard Dump Truck" at bounding box center [886, 120] width 262 height 19
type input "[PERSON_NAME] Transportation"
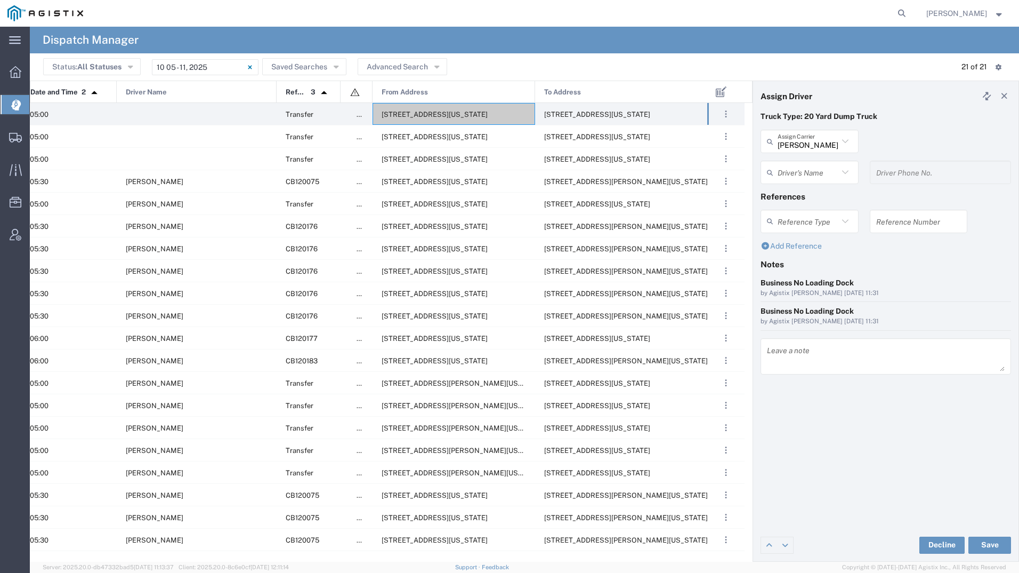
drag, startPoint x: 828, startPoint y: 127, endPoint x: 821, endPoint y: 138, distance: 13.0
click at [821, 138] on input "[PERSON_NAME] Transportation" at bounding box center [808, 141] width 61 height 19
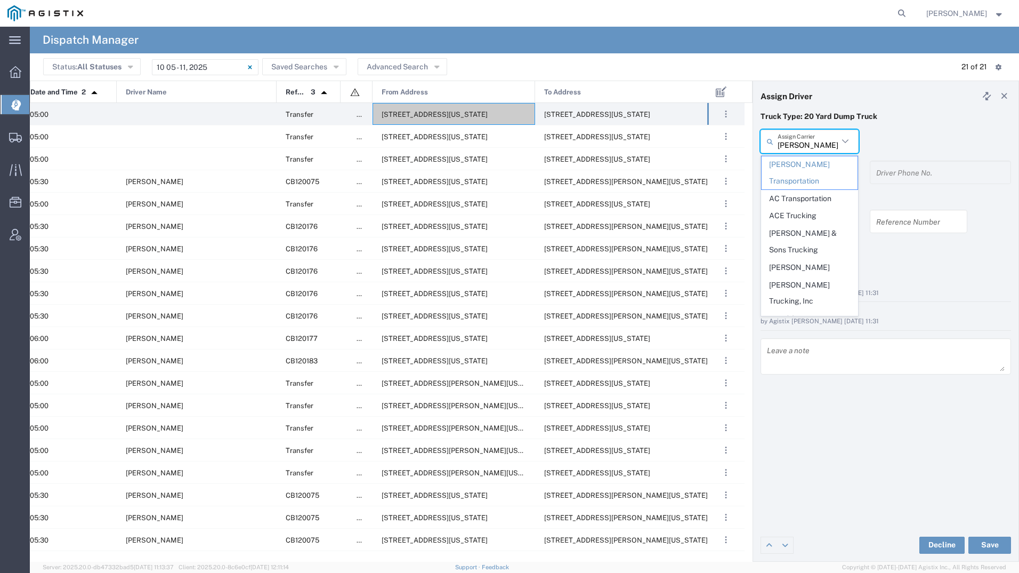
click at [821, 138] on input "[PERSON_NAME] Transportation" at bounding box center [808, 141] width 61 height 19
click at [893, 133] on div "[PERSON_NAME] Transportation Assign [PERSON_NAME] [PERSON_NAME] Transportation …" at bounding box center [886, 145] width 262 height 31
click at [824, 139] on input "text" at bounding box center [808, 141] width 61 height 19
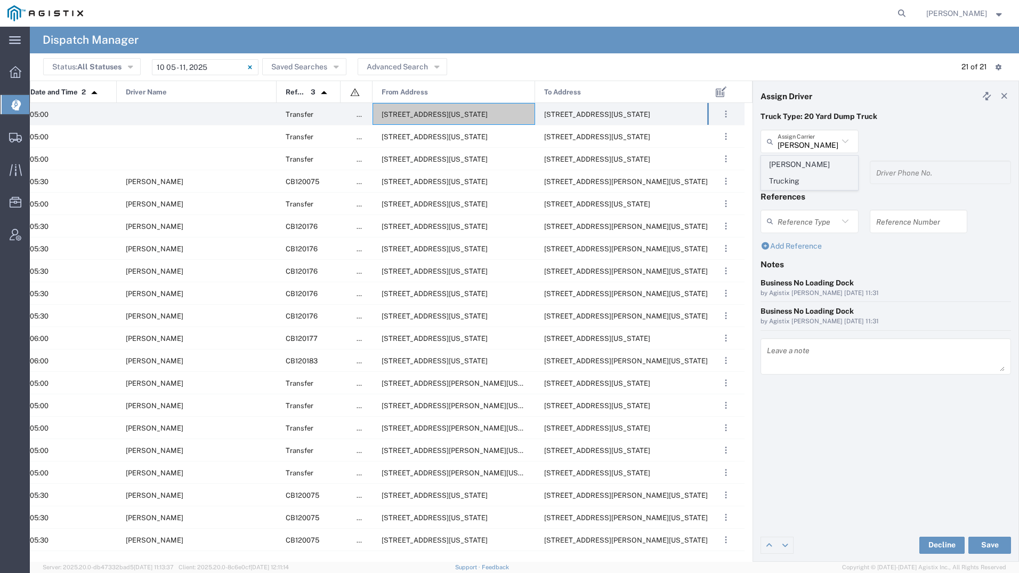
click at [817, 170] on span "[PERSON_NAME] Trucking" at bounding box center [810, 172] width 96 height 33
type input "[PERSON_NAME] Trucking"
click at [817, 170] on input "text" at bounding box center [811, 172] width 67 height 19
drag, startPoint x: 818, startPoint y: 192, endPoint x: 860, endPoint y: 290, distance: 106.1
click at [818, 193] on span "[PERSON_NAME]" at bounding box center [810, 195] width 96 height 17
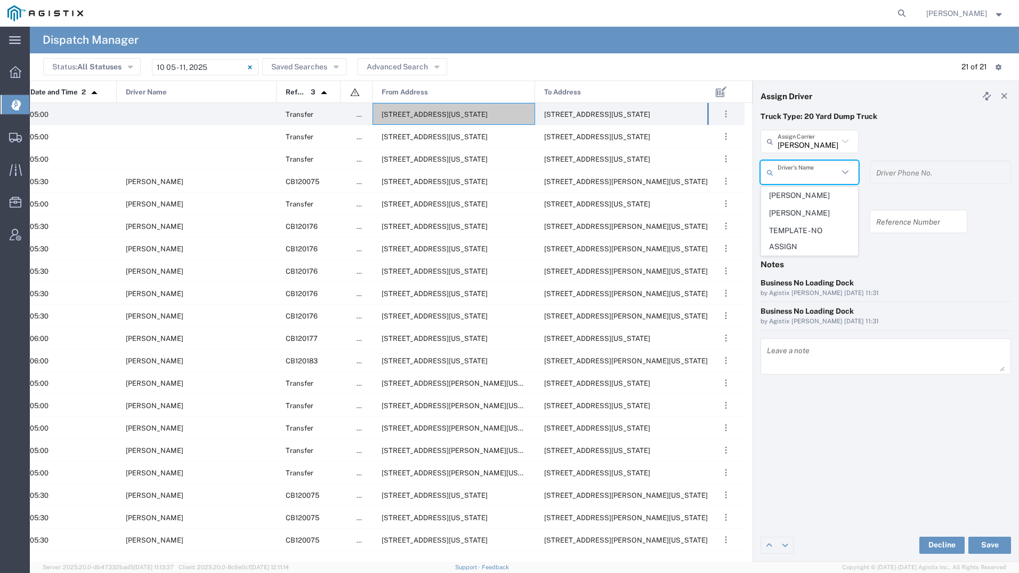
type input "[PERSON_NAME]"
type input "[PHONE_NUMBER]"
click at [985, 545] on button "Save" at bounding box center [990, 544] width 43 height 17
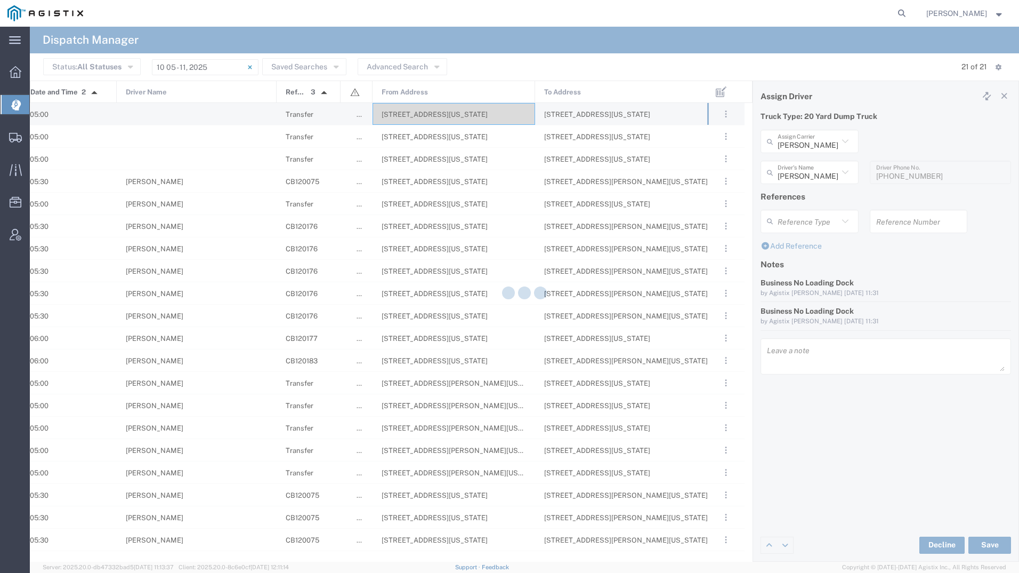
type input "[PERSON_NAME]"
type input "[PERSON_NAME] Trucking"
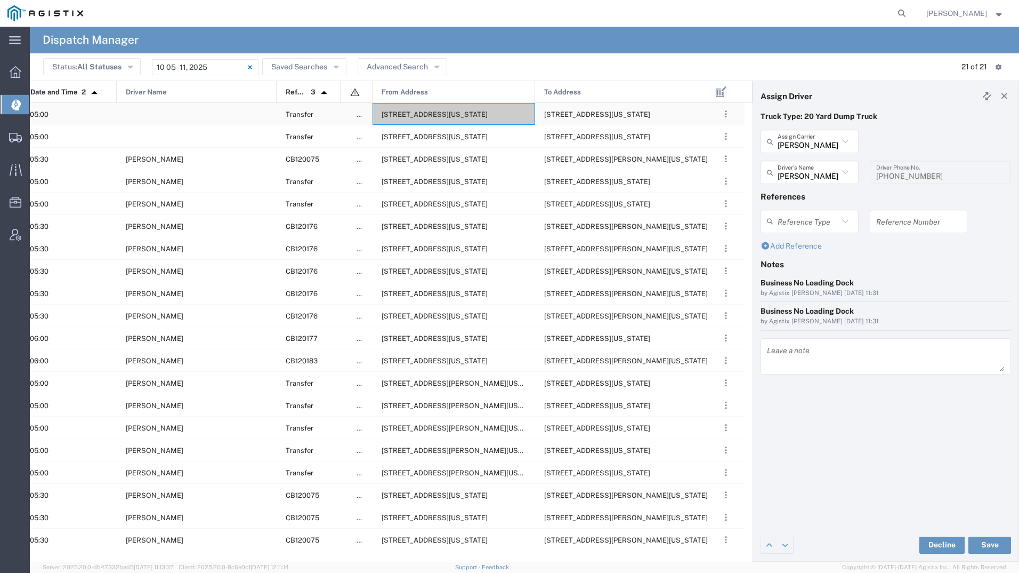
click at [437, 113] on span "[STREET_ADDRESS][US_STATE]" at bounding box center [435, 114] width 106 height 8
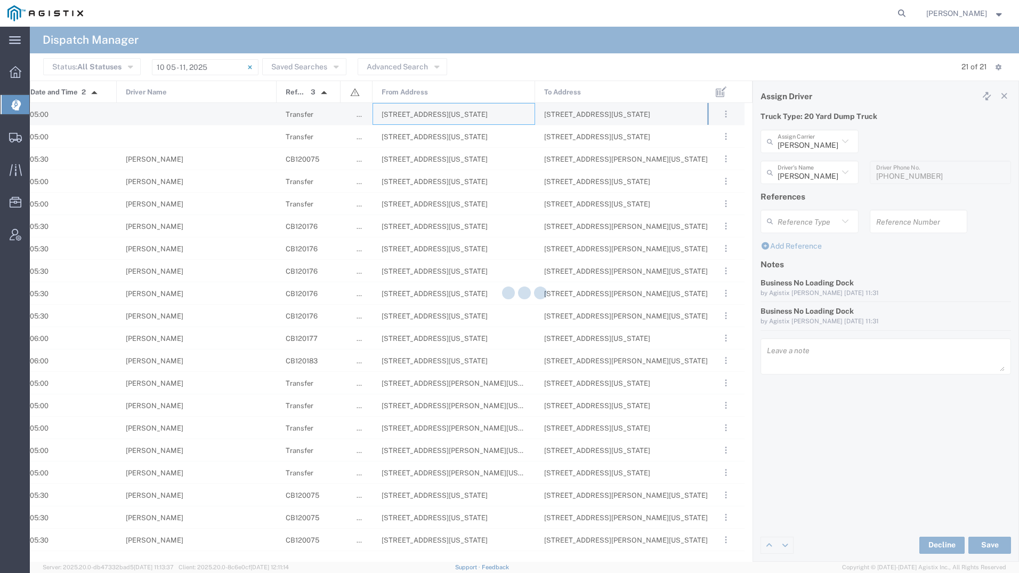
type input "[PERSON_NAME] Tanks Inc"
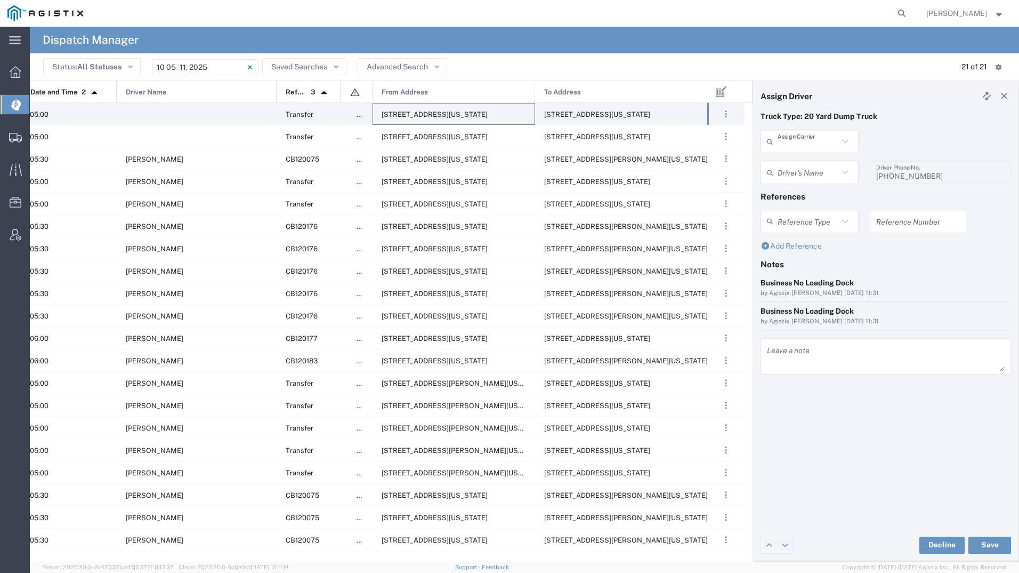
click at [802, 142] on input "text" at bounding box center [808, 141] width 61 height 19
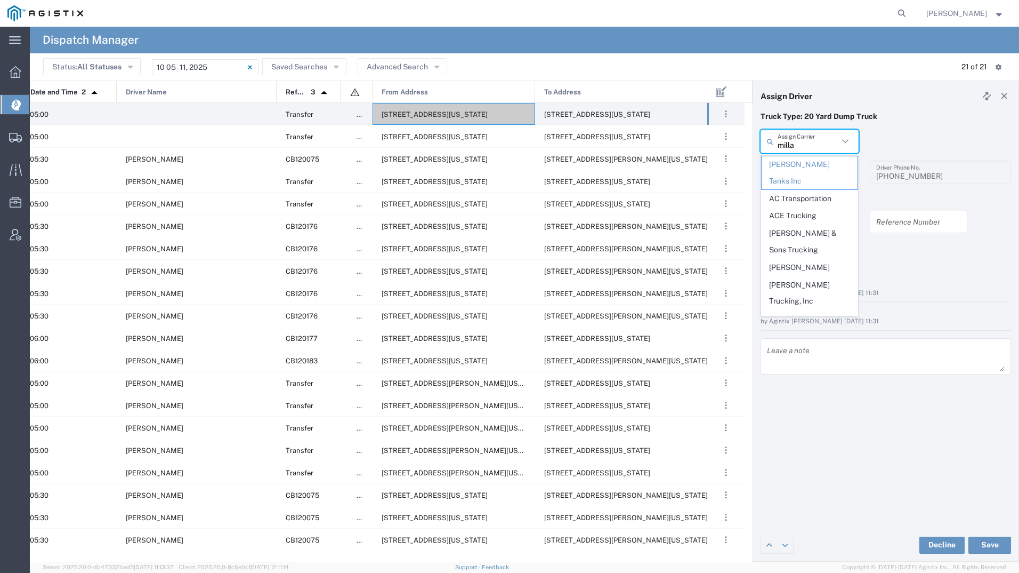
type input "[PERSON_NAME]"
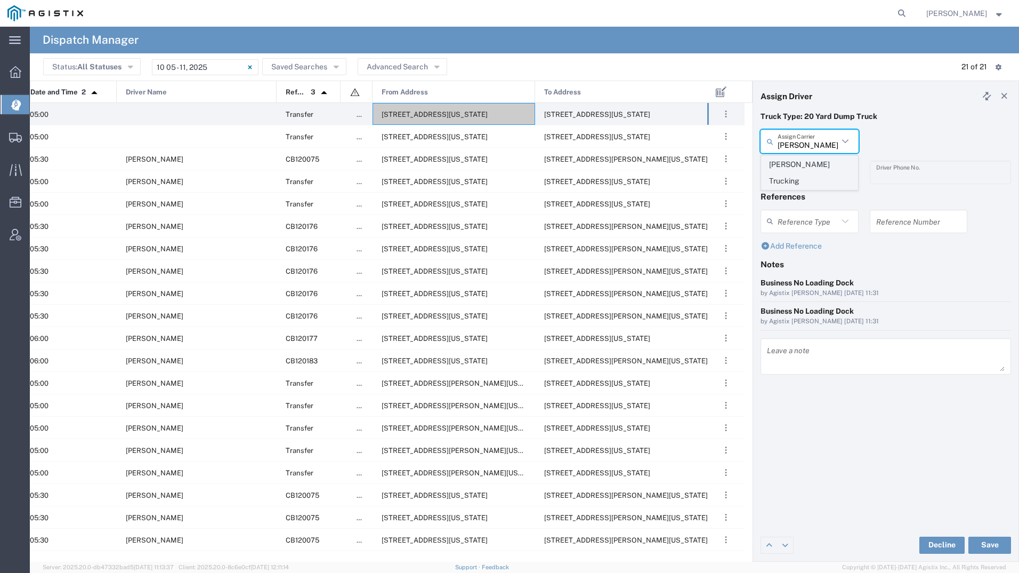
click at [801, 161] on span "[PERSON_NAME] Trucking" at bounding box center [810, 172] width 96 height 33
type input "[PERSON_NAME] Trucking"
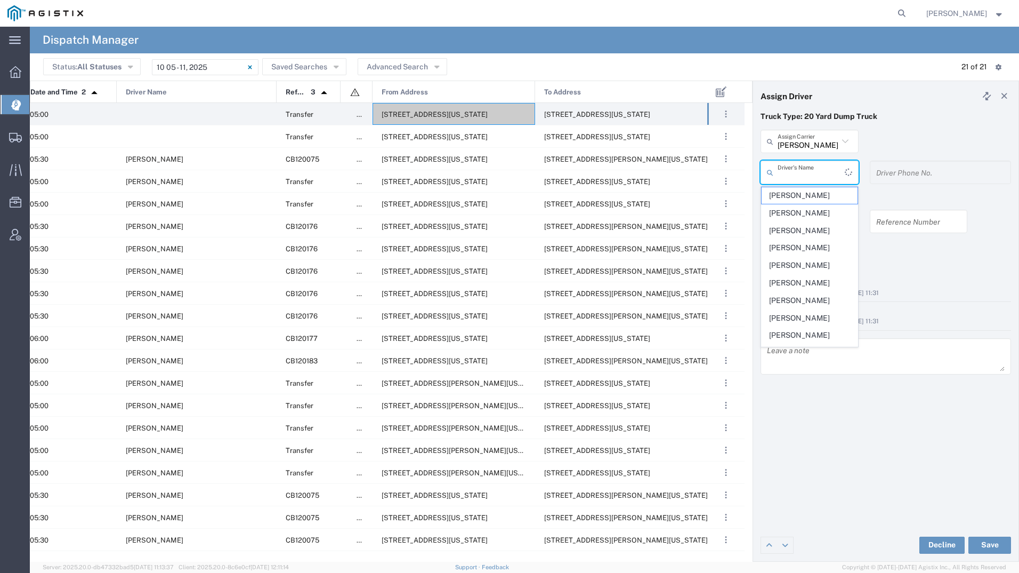
click at [804, 180] on input "text" at bounding box center [811, 172] width 67 height 19
click at [800, 299] on span "[PERSON_NAME]" at bounding box center [810, 299] width 96 height 17
type input "[PERSON_NAME]"
type input "4085954195"
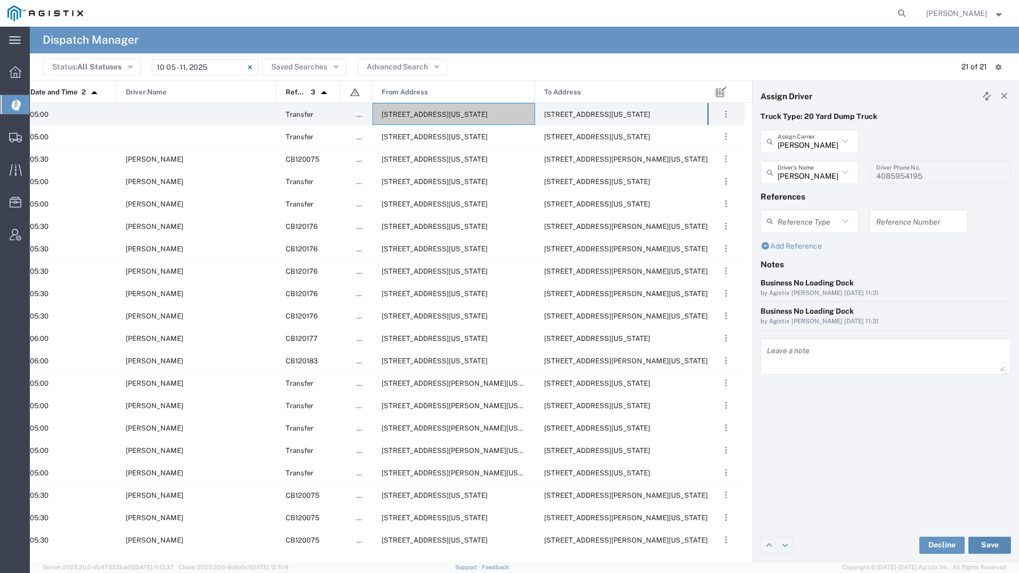
click at [994, 549] on button "Save" at bounding box center [990, 544] width 43 height 17
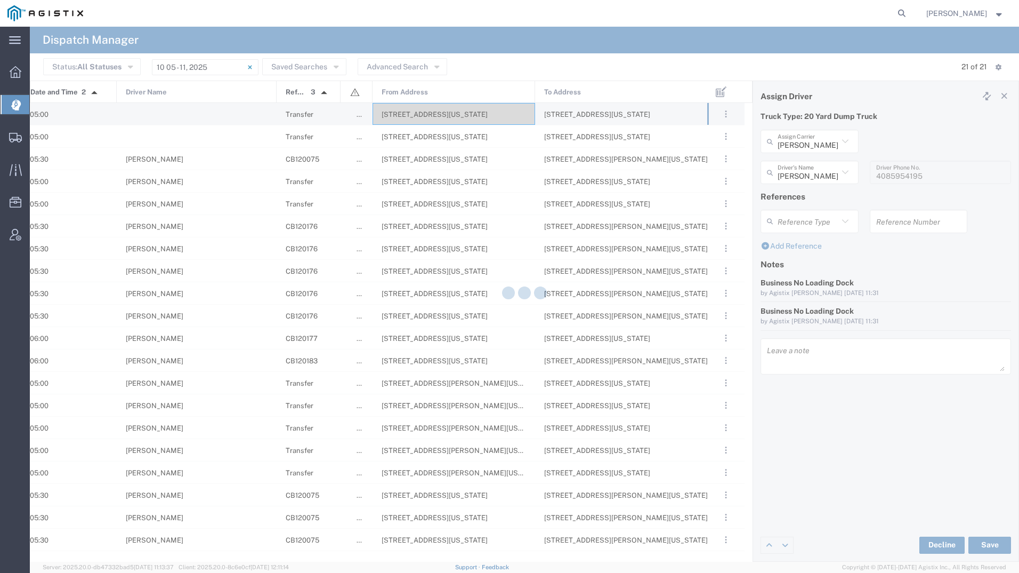
type input "[PERSON_NAME]"
type input "[PERSON_NAME] Trucking"
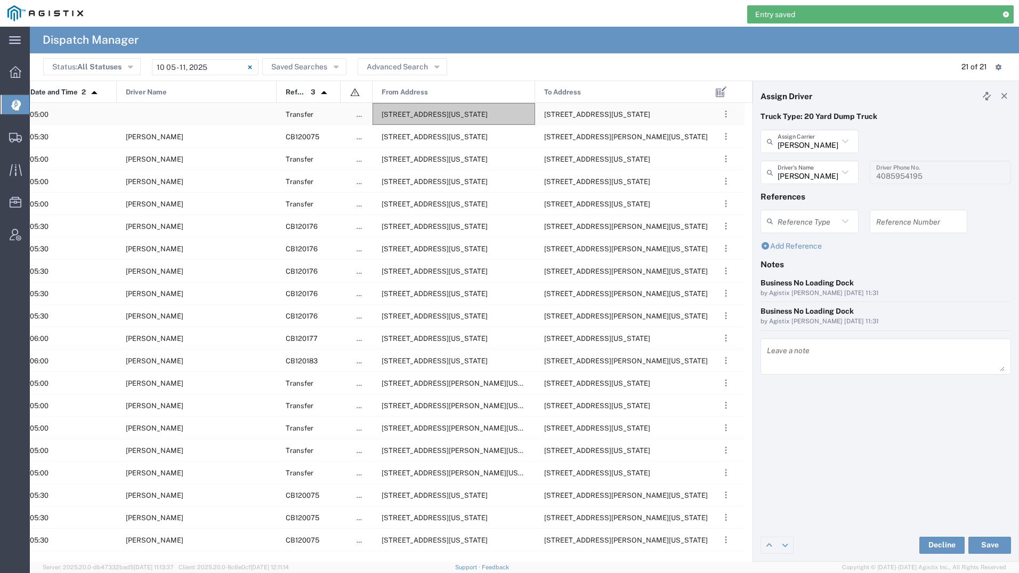
click at [417, 113] on span "[STREET_ADDRESS][US_STATE]" at bounding box center [435, 114] width 106 height 8
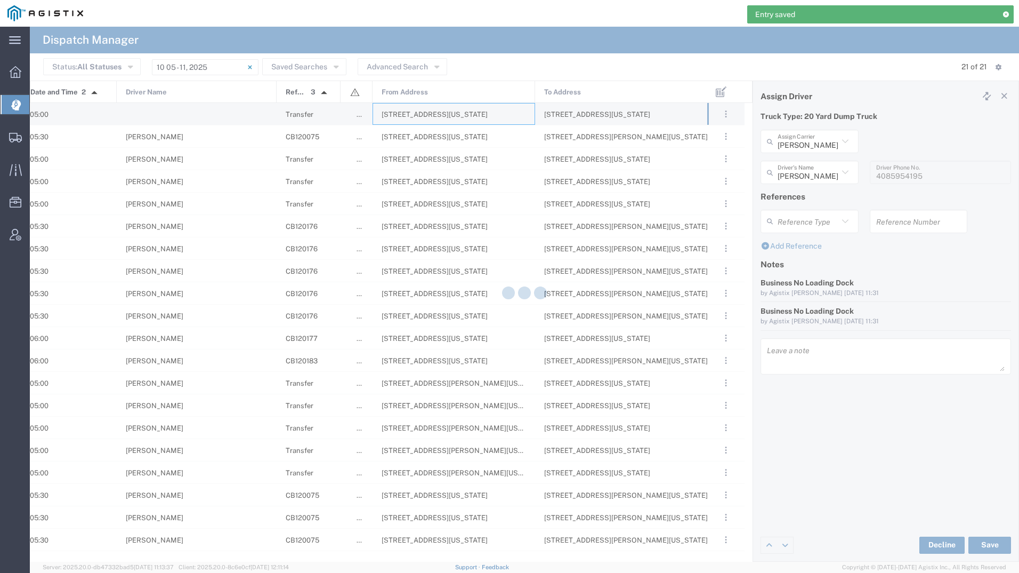
type input "[PERSON_NAME] Tanks Inc"
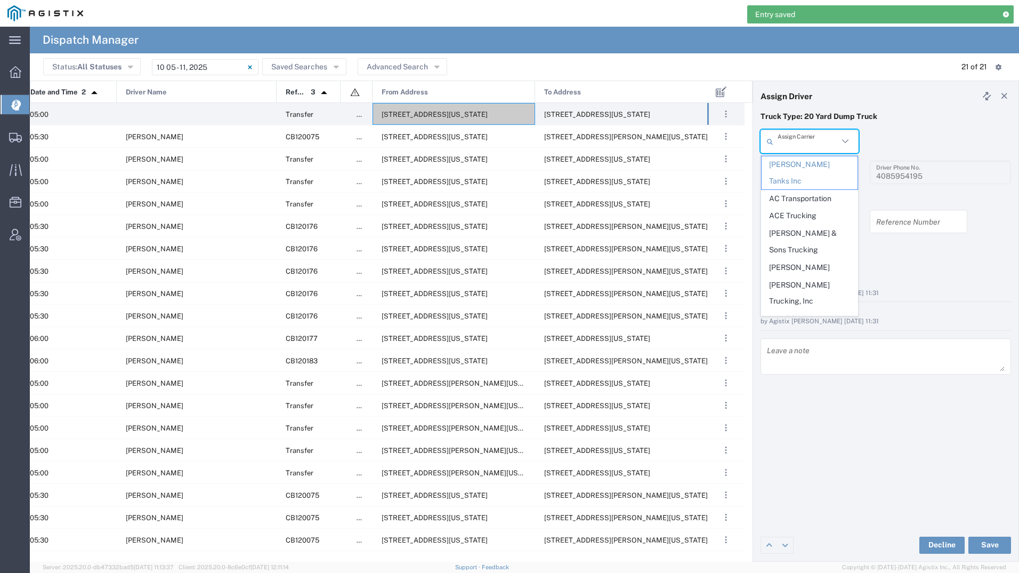
click at [792, 141] on input "text" at bounding box center [808, 141] width 61 height 19
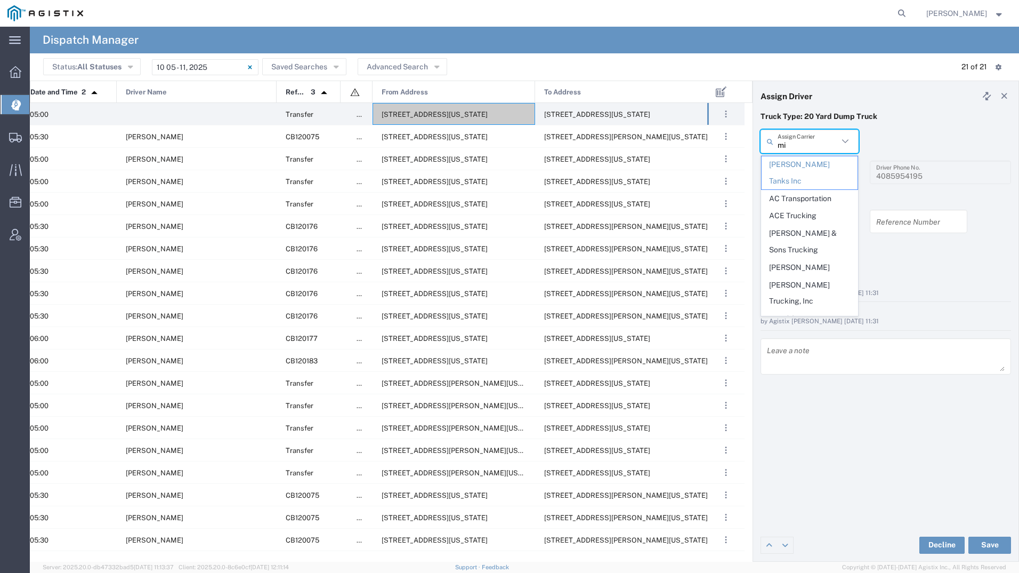
type input "mil"
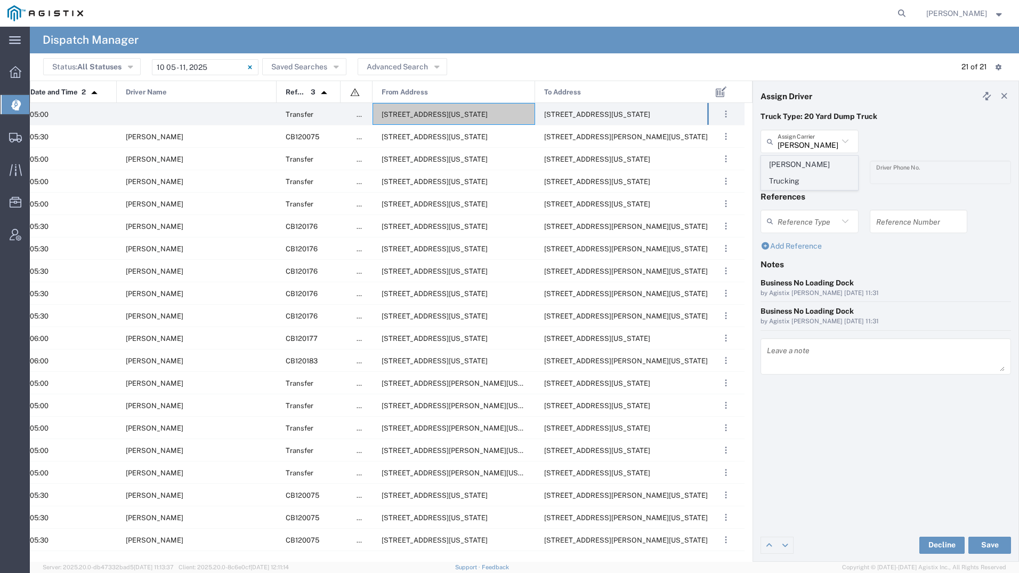
click at [800, 168] on span "[PERSON_NAME] Trucking" at bounding box center [810, 172] width 96 height 33
type input "[PERSON_NAME] Trucking"
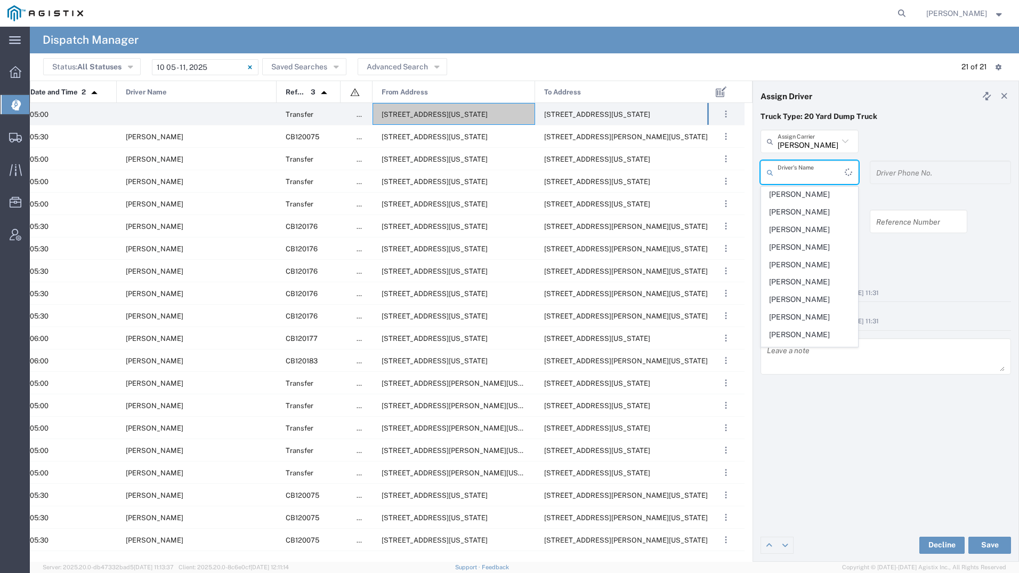
click at [800, 168] on input "text" at bounding box center [811, 172] width 67 height 19
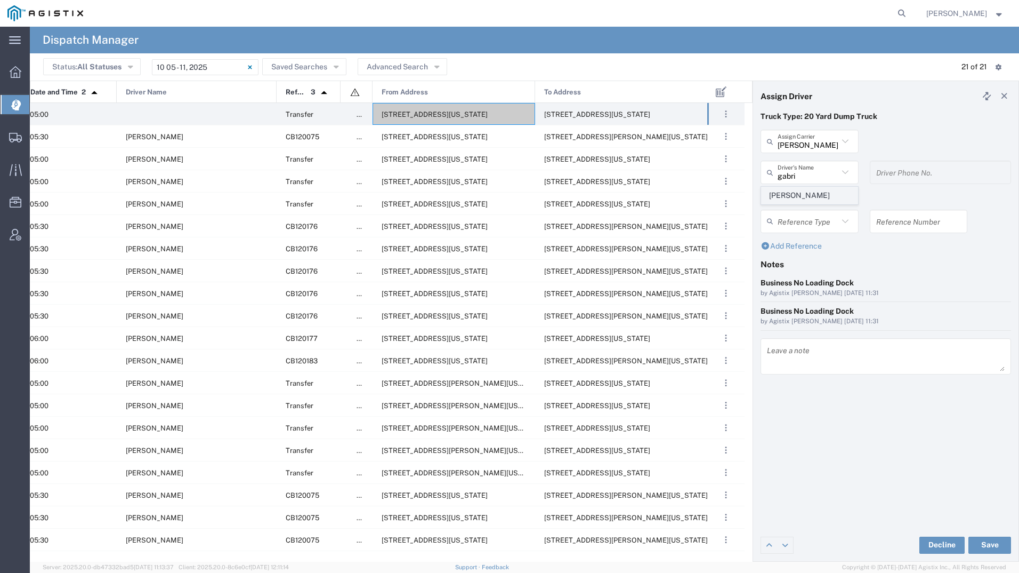
click at [795, 193] on span "[PERSON_NAME]" at bounding box center [810, 195] width 96 height 17
type input "[PERSON_NAME]"
type input "8312884954"
click at [988, 547] on button "Save" at bounding box center [990, 544] width 43 height 17
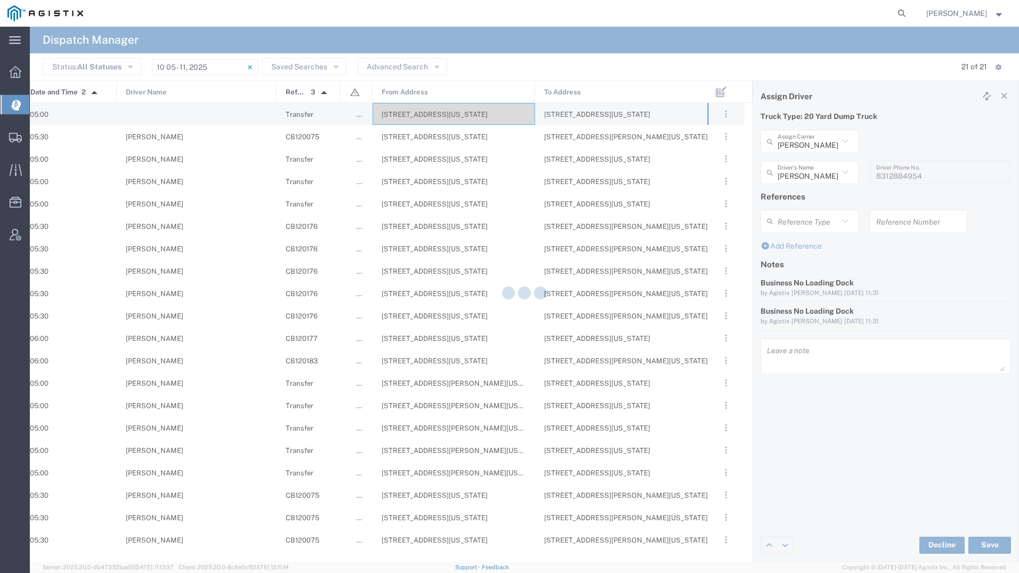
type input "[PERSON_NAME]"
type input "[PERSON_NAME] Trucking"
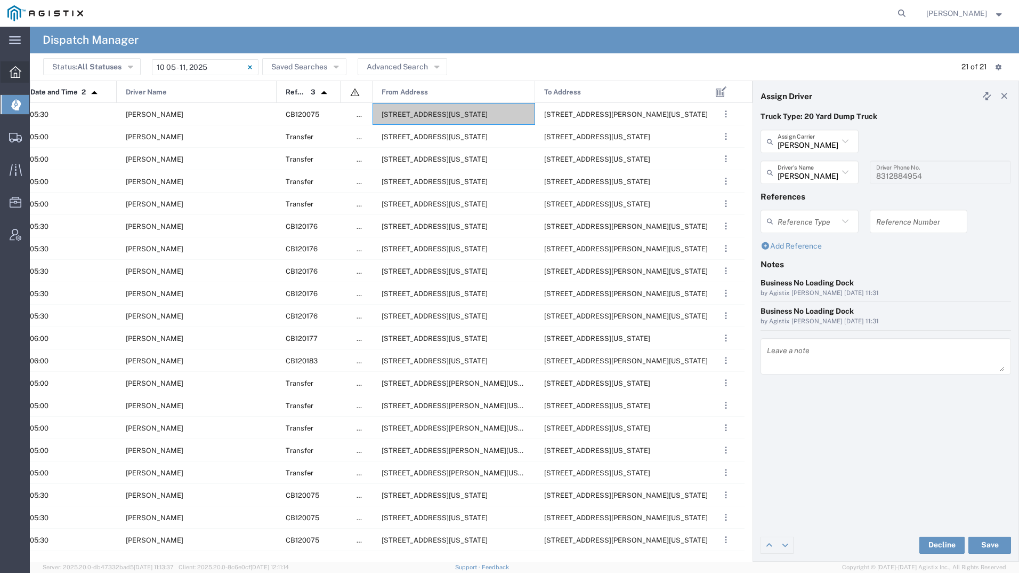
click at [11, 71] on icon at bounding box center [16, 72] width 12 height 12
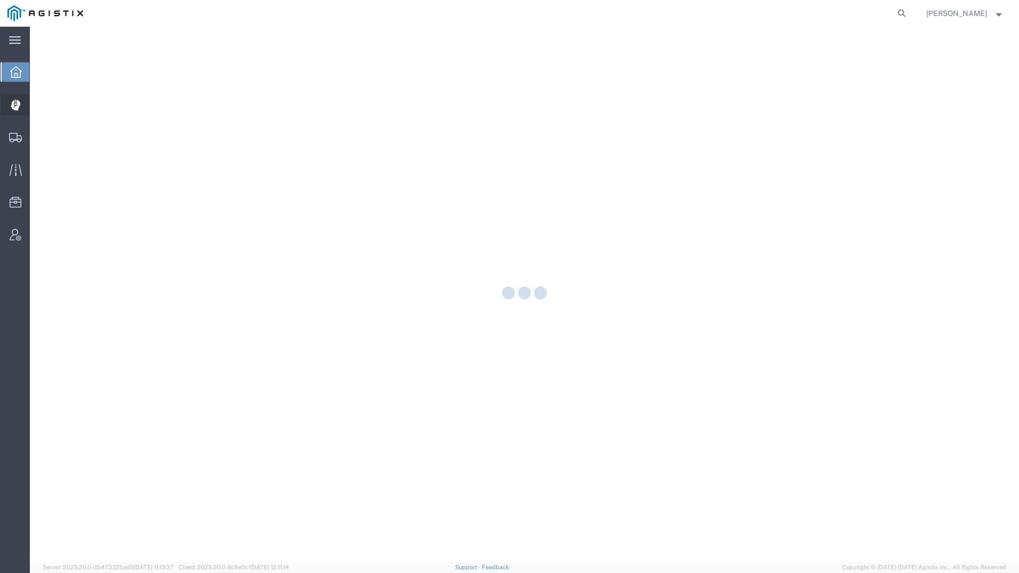
click at [18, 100] on icon at bounding box center [16, 104] width 10 height 11
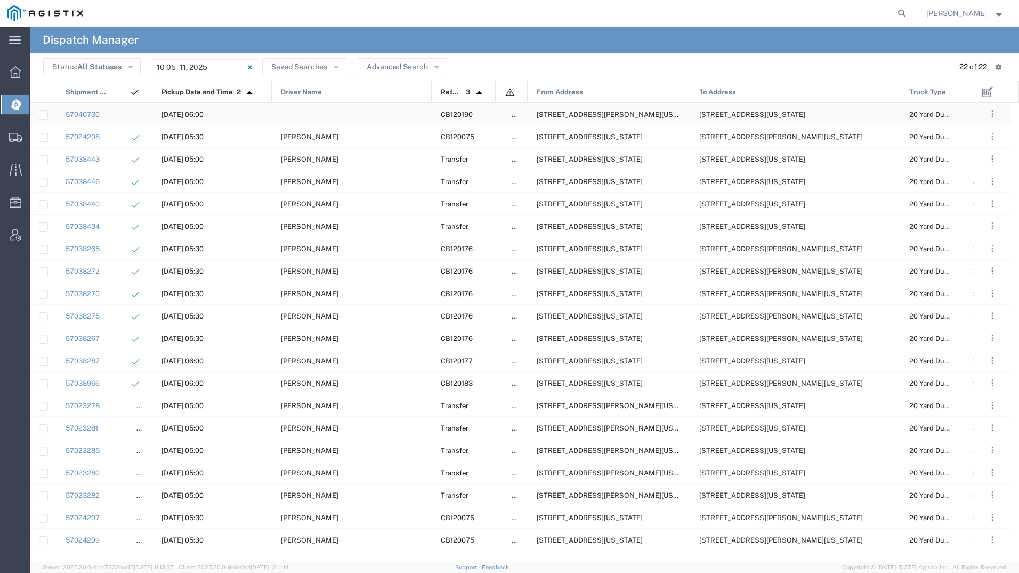
click at [558, 117] on span "[STREET_ADDRESS][PERSON_NAME][US_STATE]" at bounding box center [619, 114] width 164 height 8
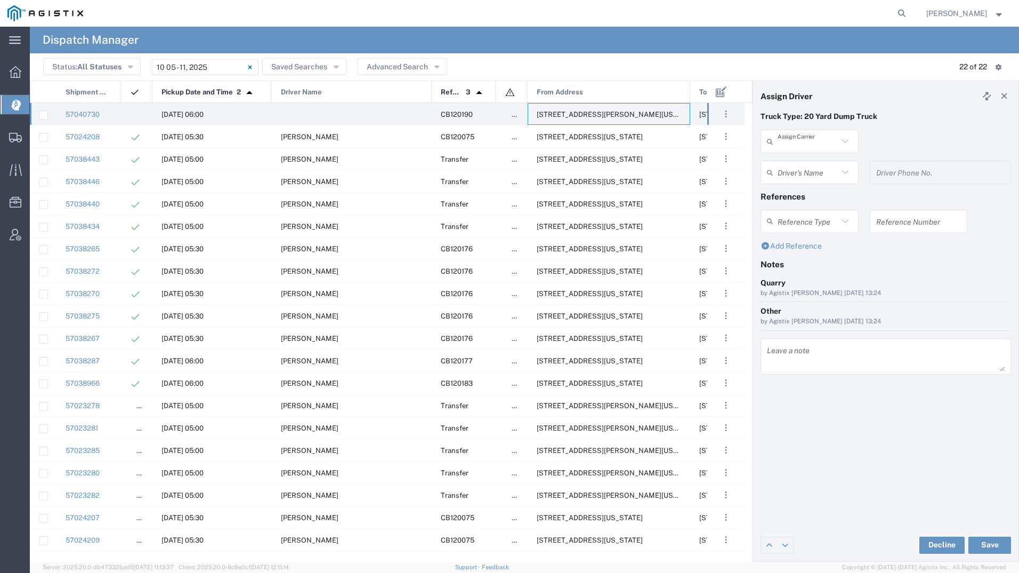
click at [821, 142] on input "text" at bounding box center [808, 141] width 61 height 19
click at [814, 170] on span "VCH Trucking" at bounding box center [810, 164] width 96 height 17
type input "VCH Trucking"
click at [814, 170] on input "text" at bounding box center [811, 172] width 67 height 19
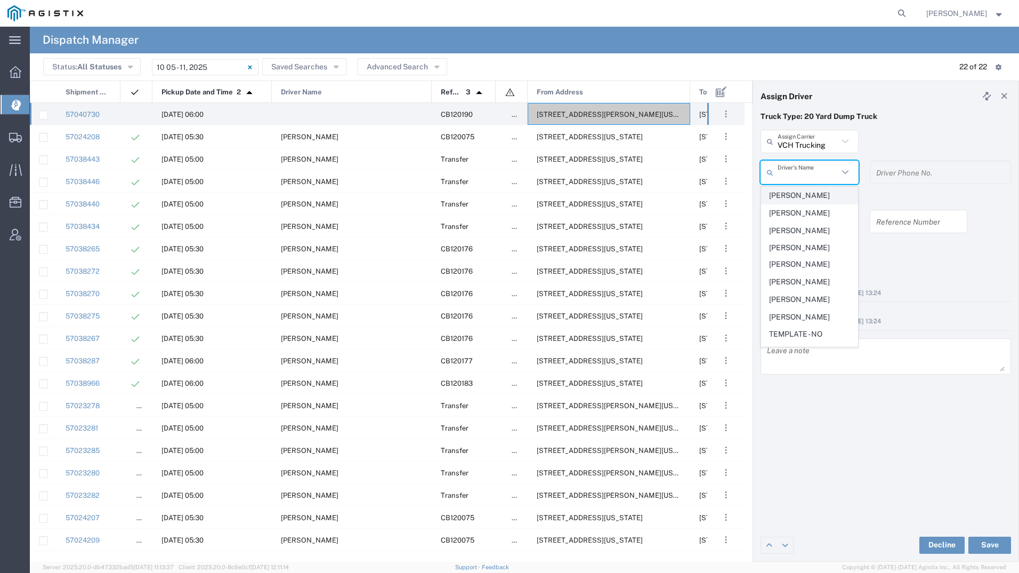
click at [810, 195] on span "[PERSON_NAME]" at bounding box center [810, 195] width 96 height 17
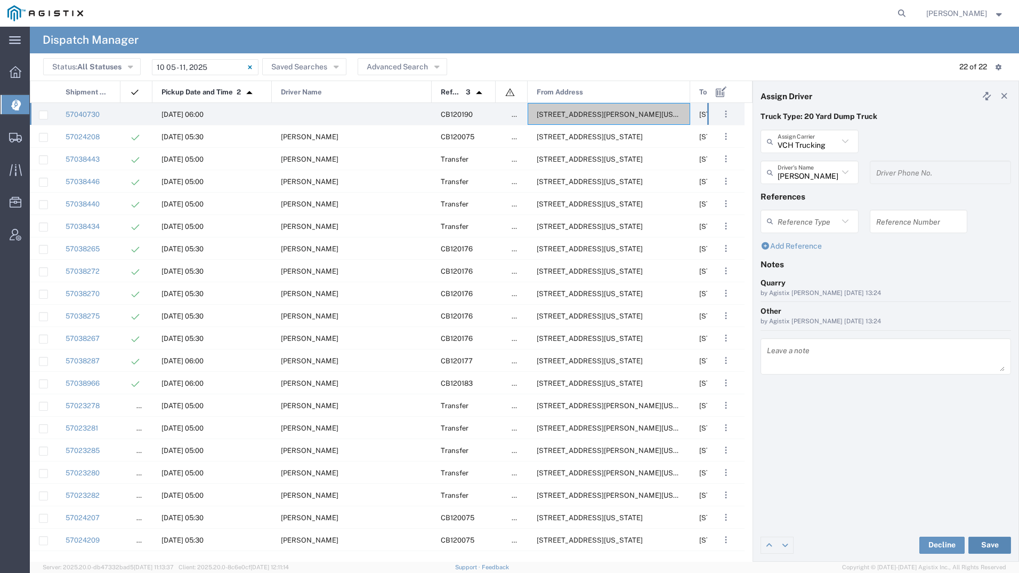
click at [980, 540] on button "Save" at bounding box center [990, 544] width 43 height 17
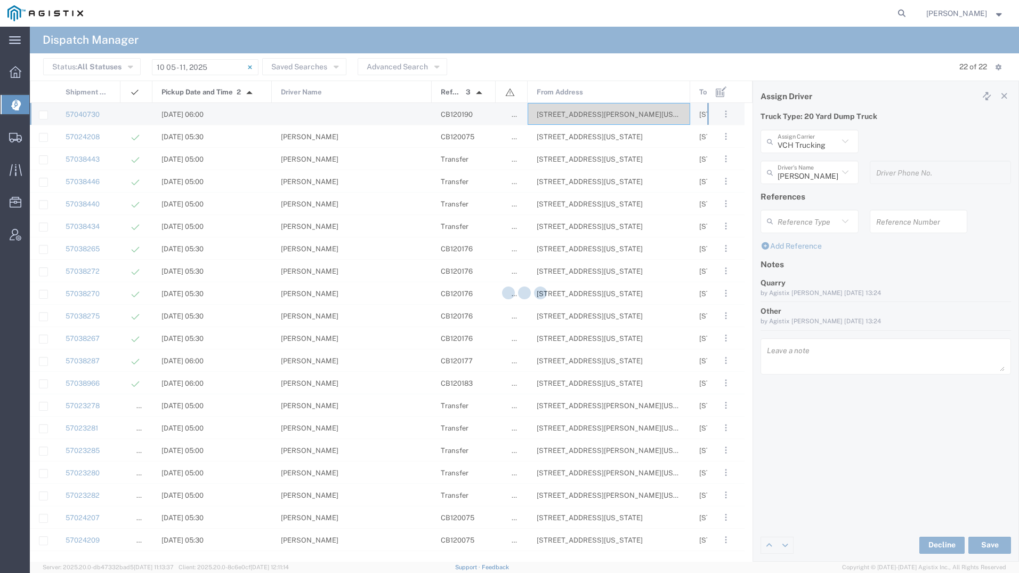
type input "[PERSON_NAME]"
type input "VCH Trucking"
